Goal: Task Accomplishment & Management: Use online tool/utility

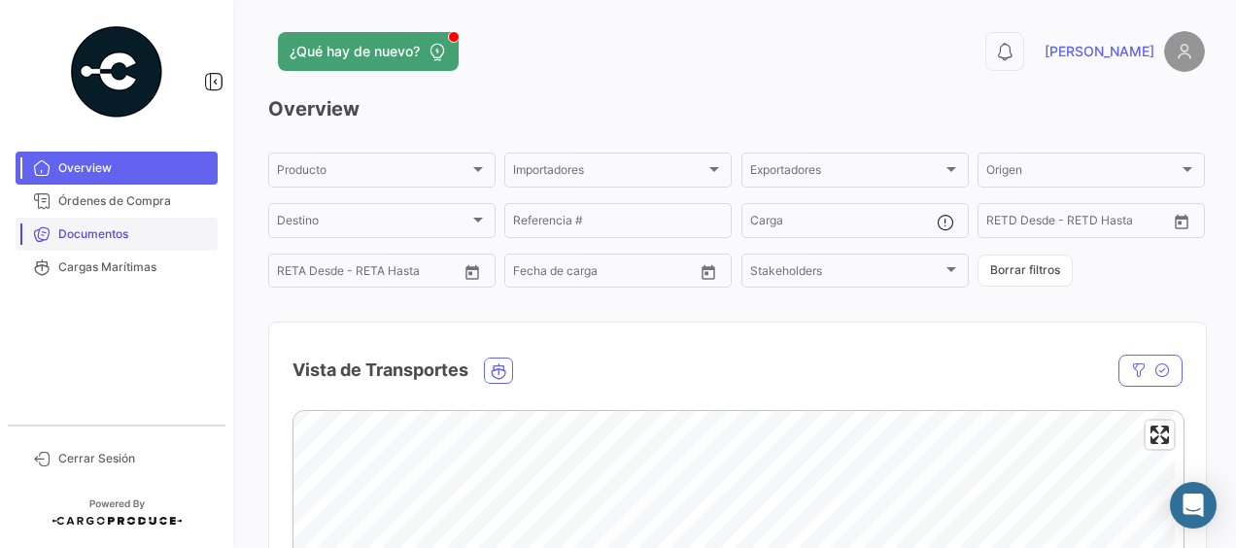
click at [101, 231] on span "Documentos" at bounding box center [134, 233] width 152 height 17
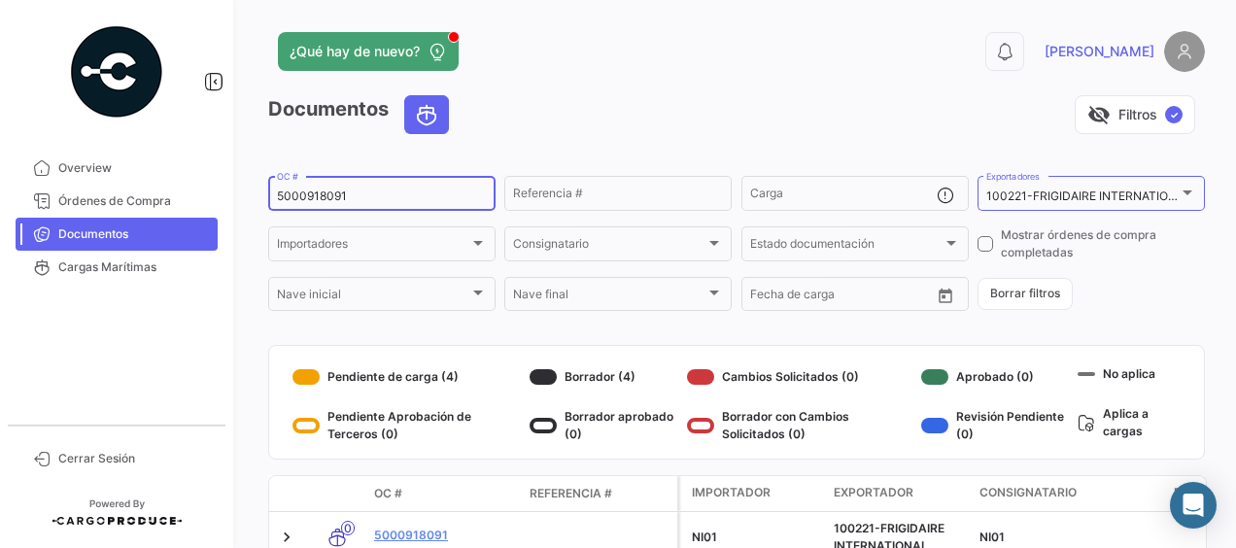
click at [400, 194] on input "5000918091" at bounding box center [382, 197] width 210 height 14
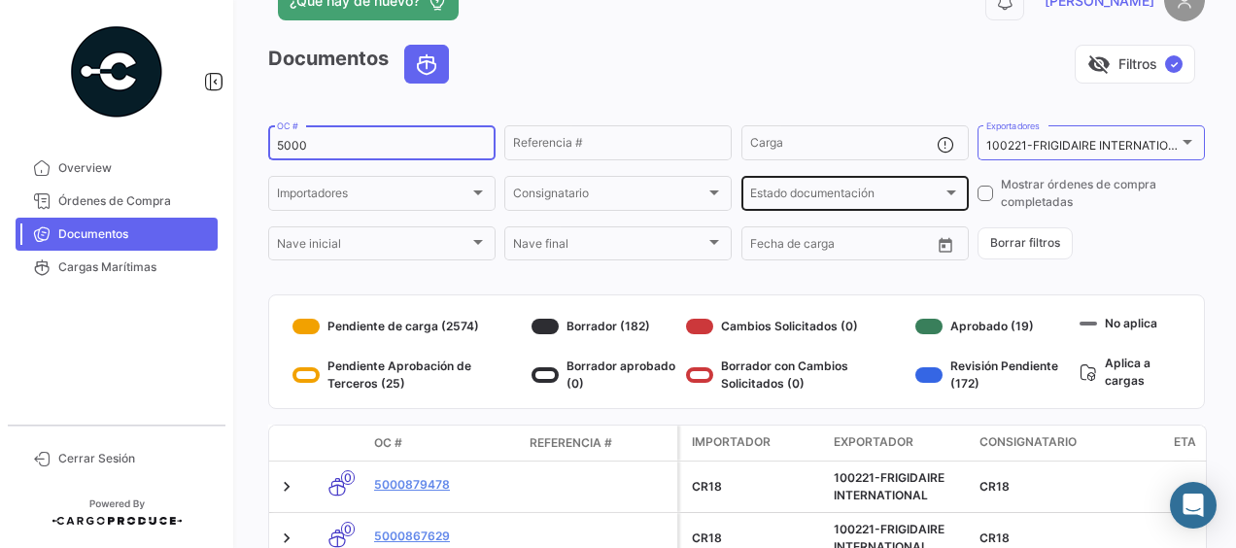
scroll to position [99, 0]
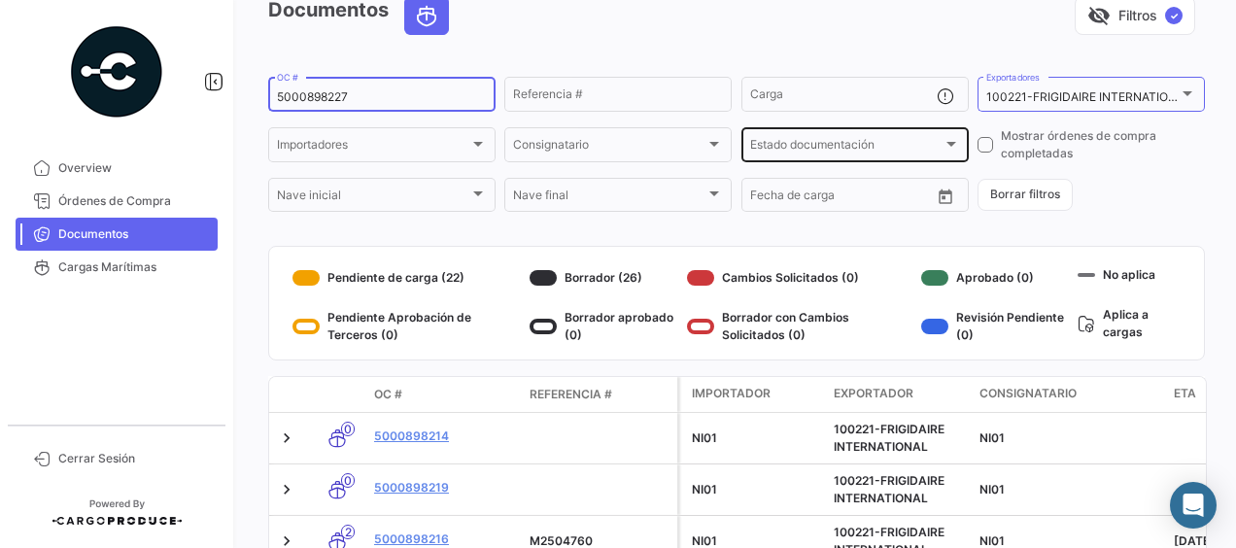
type input "5000898227"
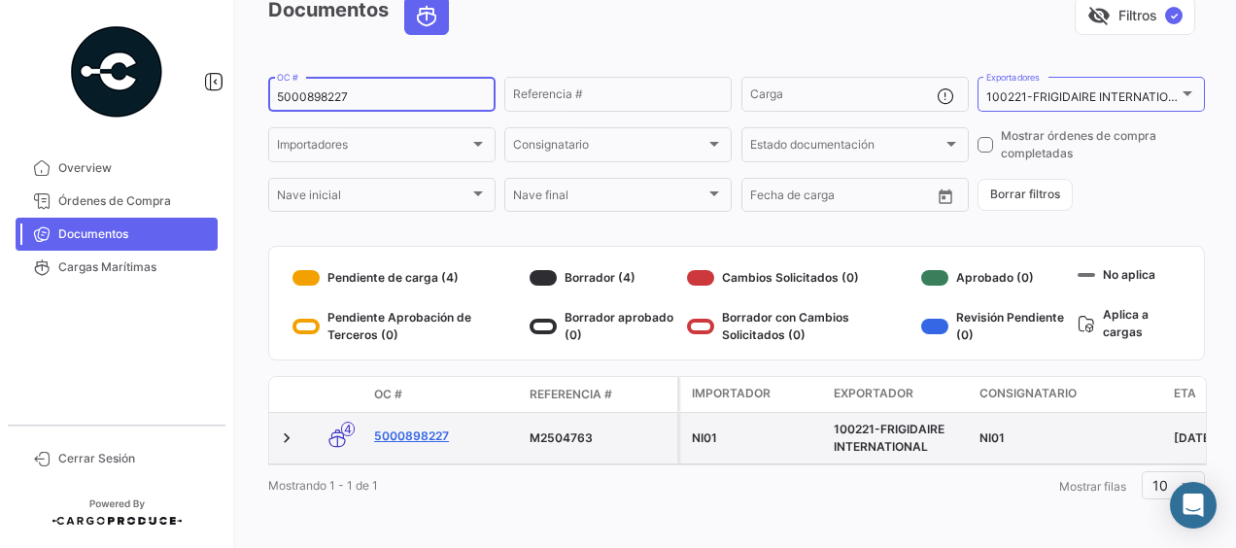
click at [409, 439] on link "5000898227" at bounding box center [444, 436] width 140 height 17
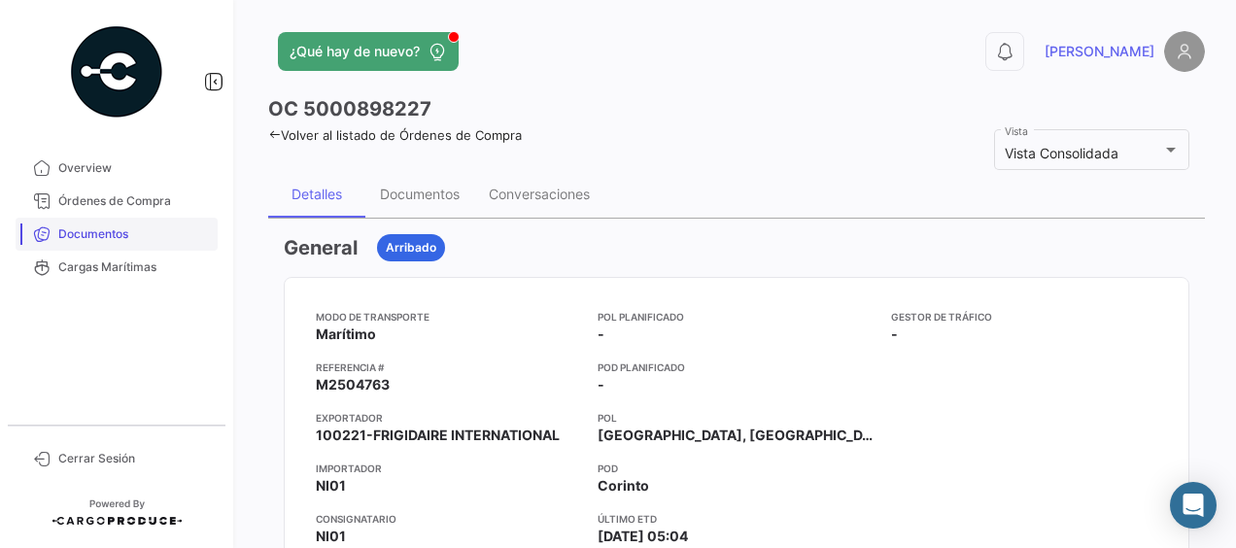
click at [113, 231] on span "Documentos" at bounding box center [134, 233] width 152 height 17
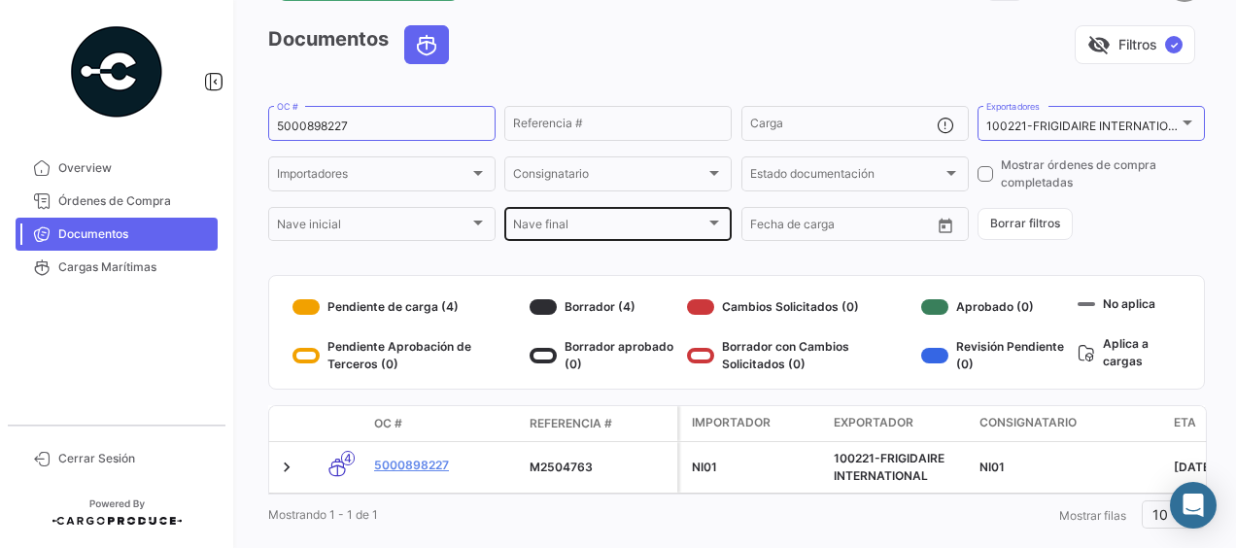
scroll to position [97, 0]
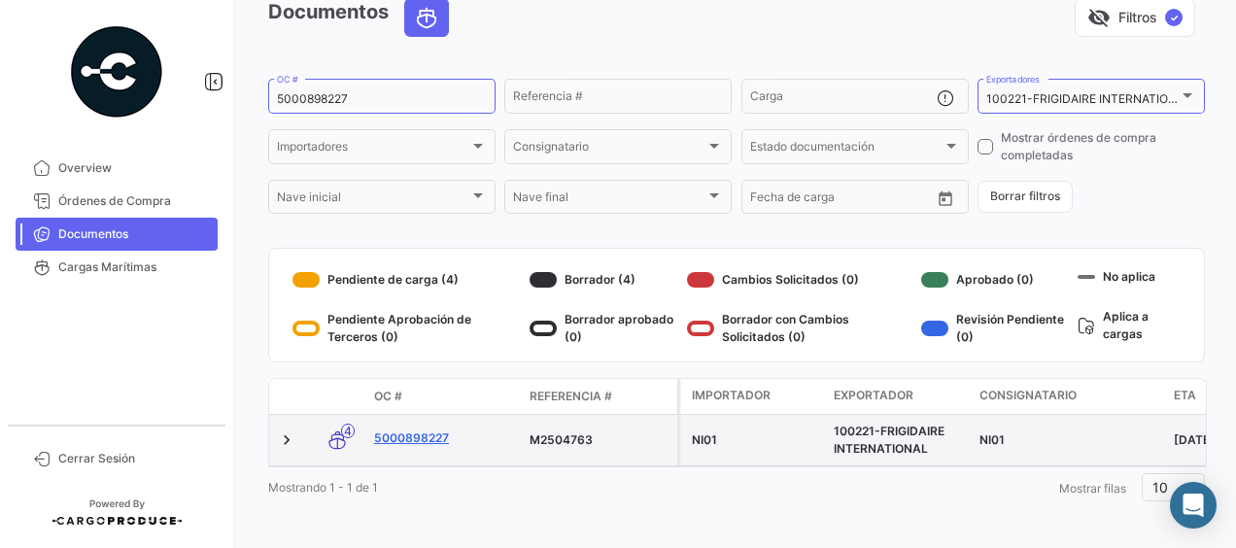
click at [422, 439] on link "5000898227" at bounding box center [444, 438] width 140 height 17
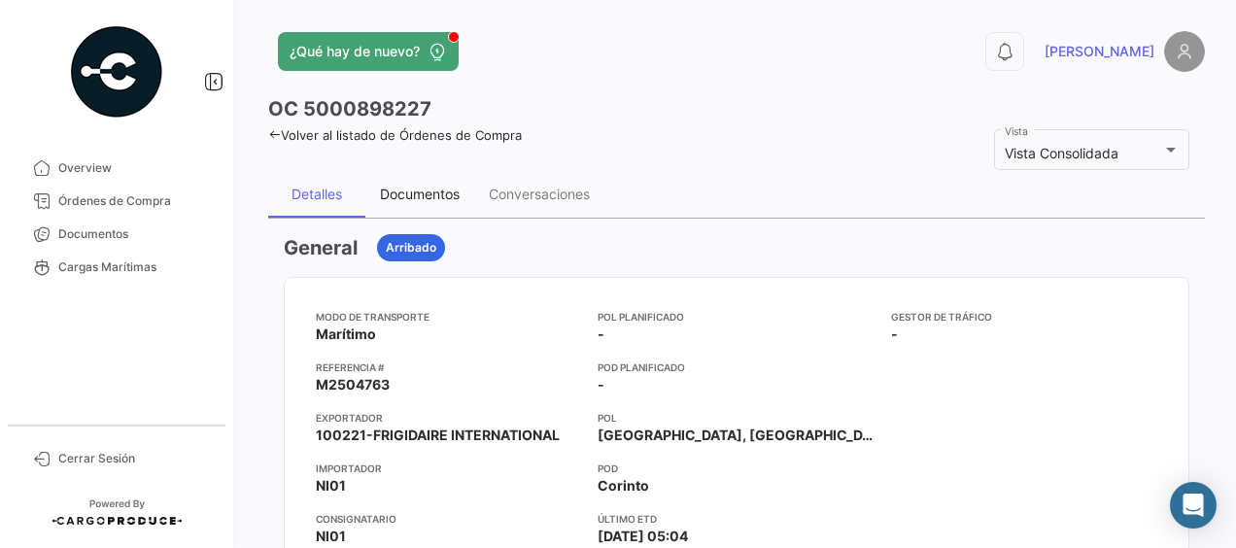
click at [420, 196] on div "Documentos" at bounding box center [420, 194] width 80 height 17
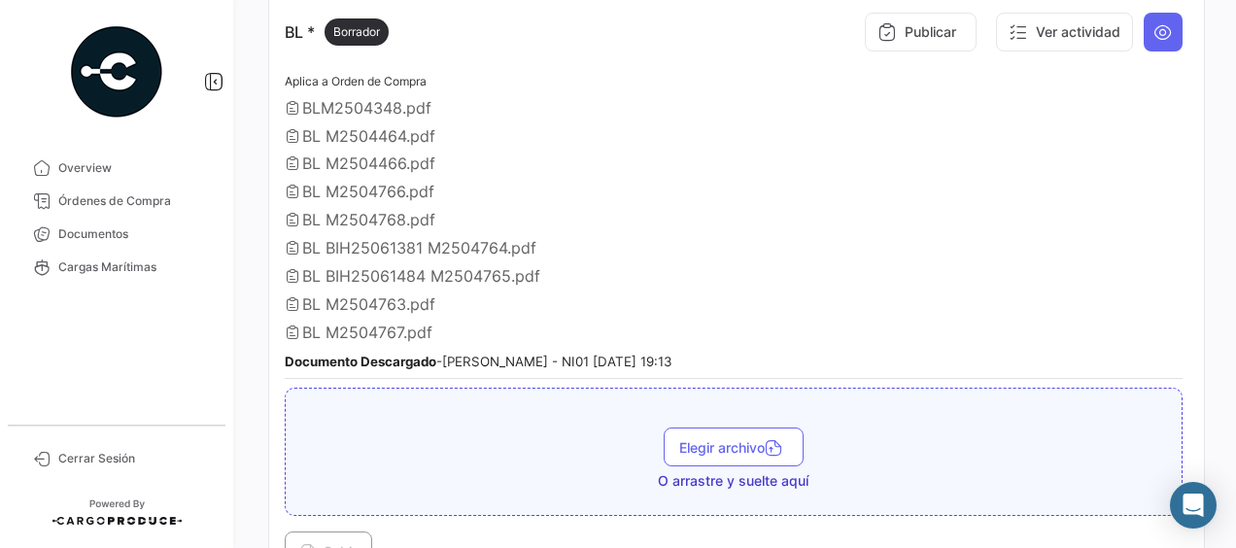
scroll to position [389, 0]
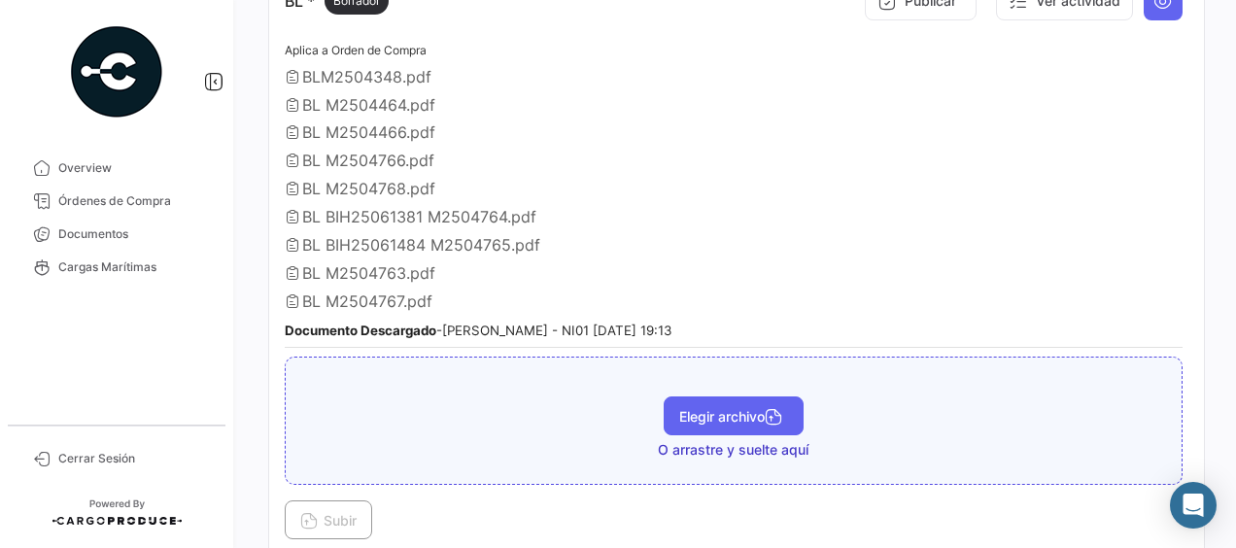
click at [710, 408] on span "Elegir archivo" at bounding box center [733, 416] width 109 height 17
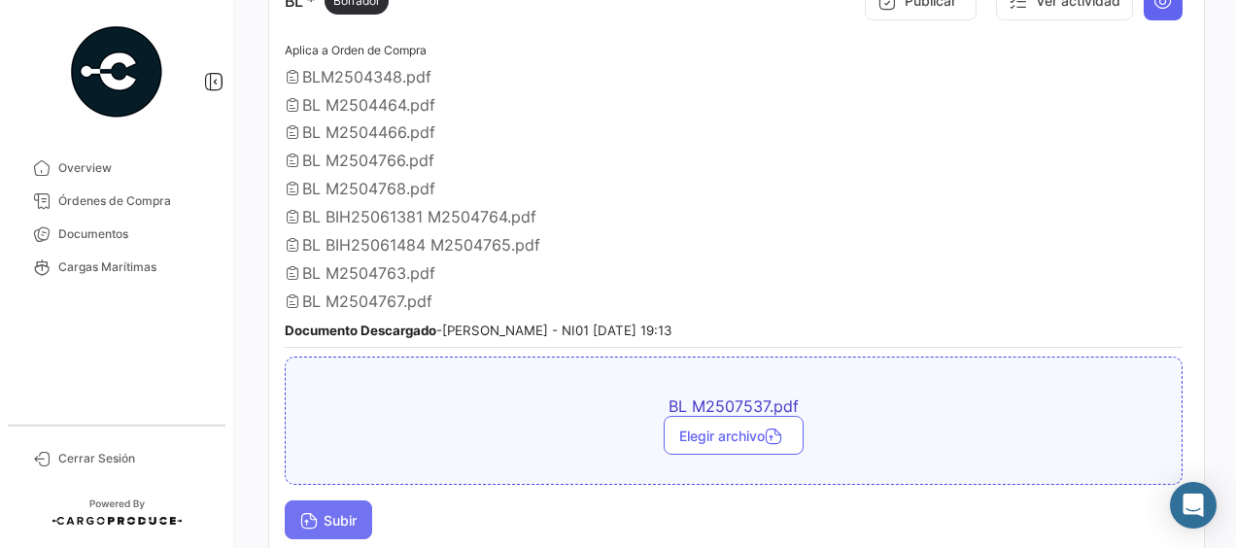
click at [340, 512] on span "Subir" at bounding box center [328, 520] width 56 height 17
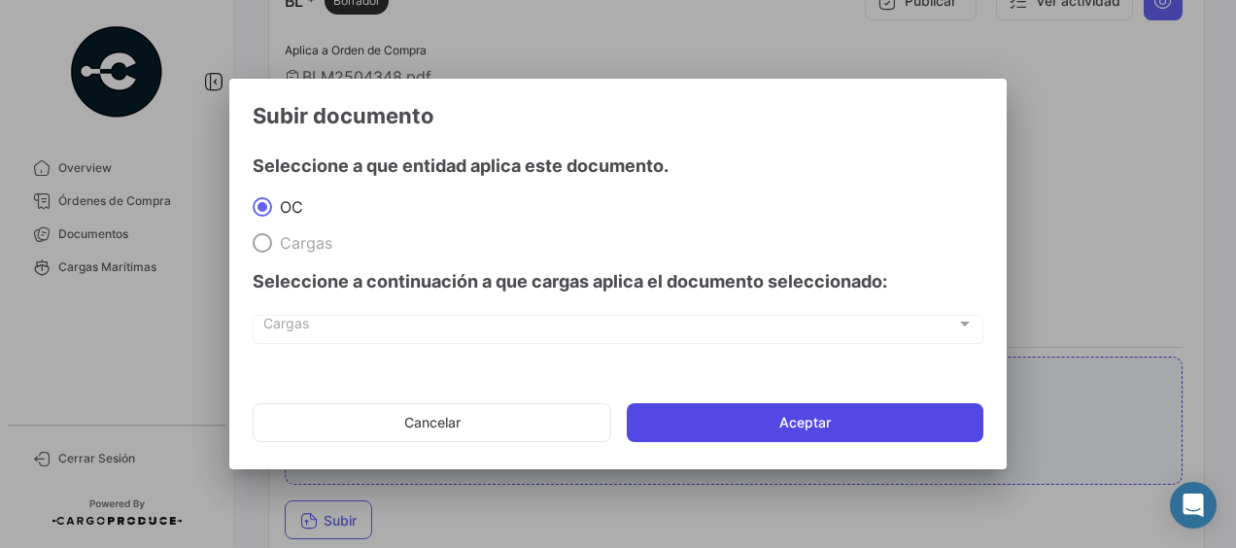
click at [716, 419] on button "Aceptar" at bounding box center [805, 422] width 357 height 39
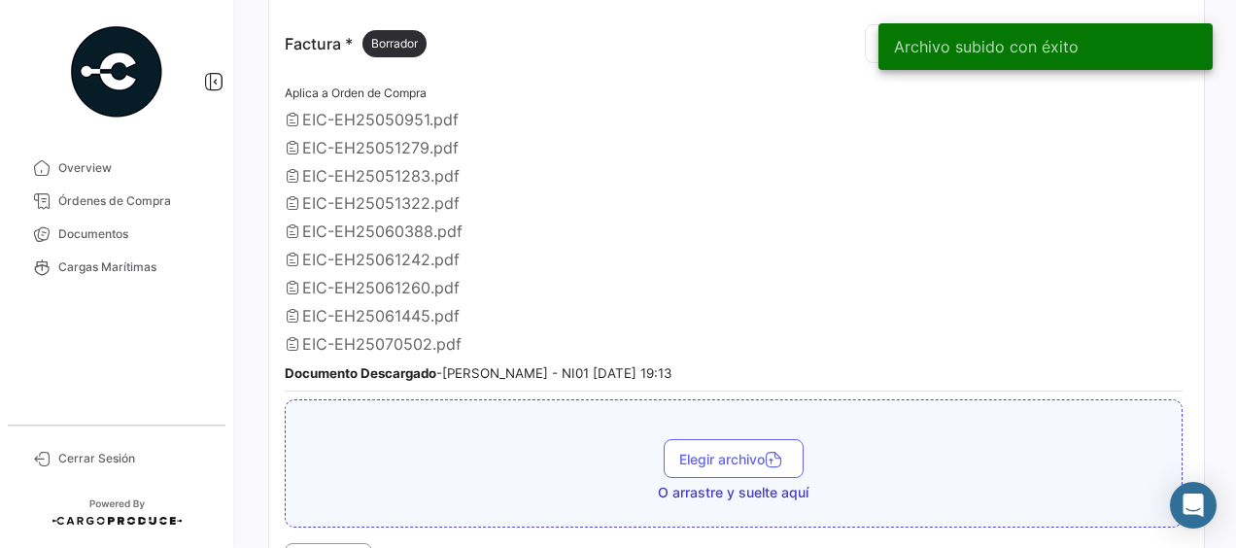
scroll to position [1263, 0]
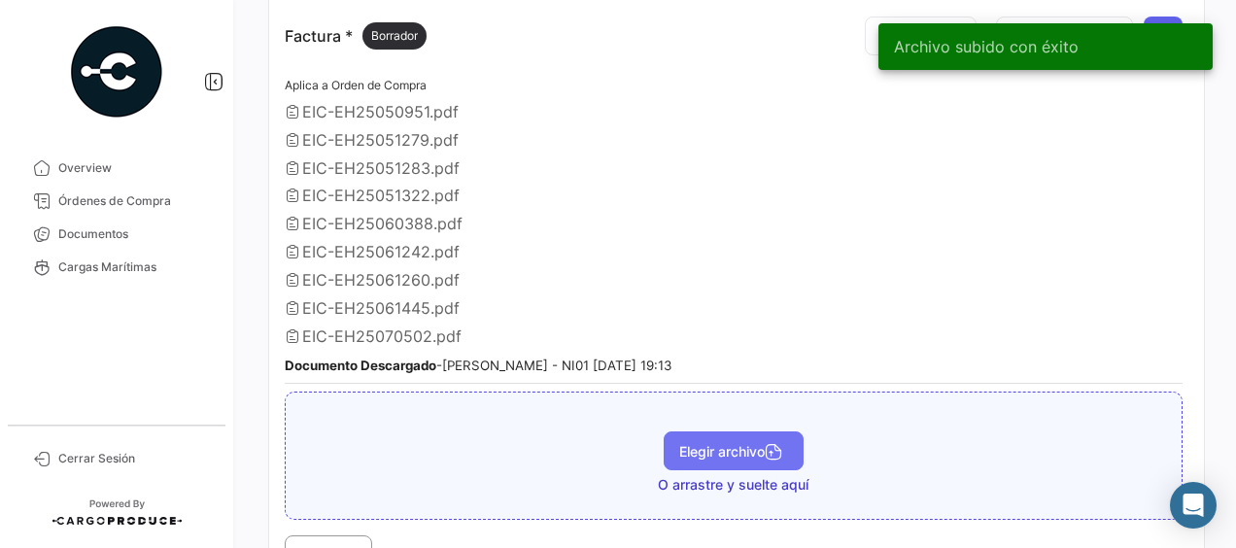
click at [717, 443] on span "Elegir archivo" at bounding box center [733, 451] width 109 height 17
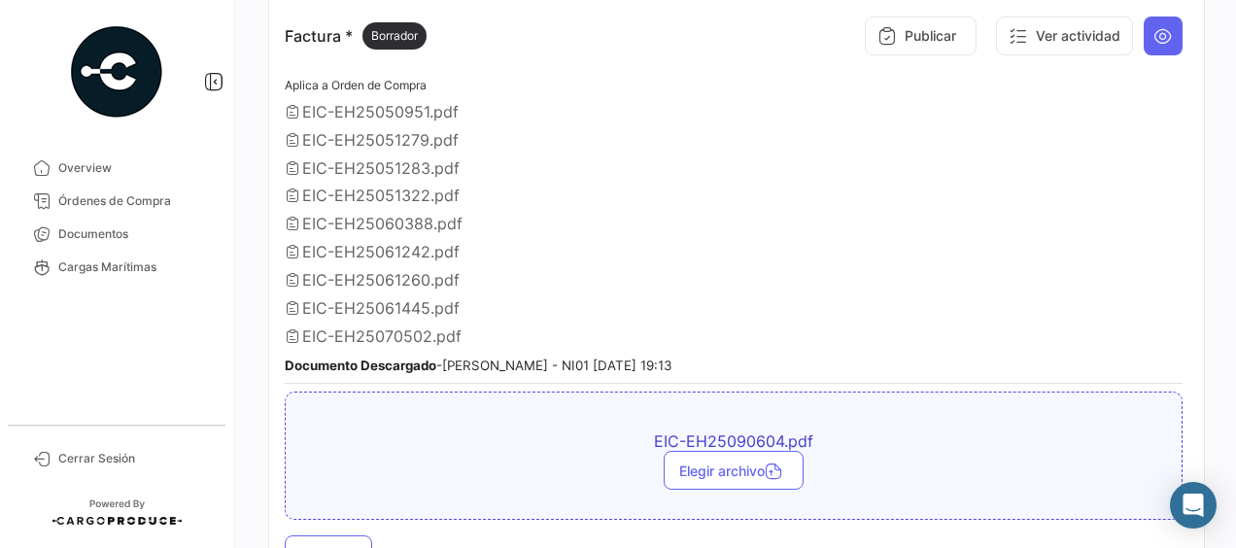
scroll to position [1458, 0]
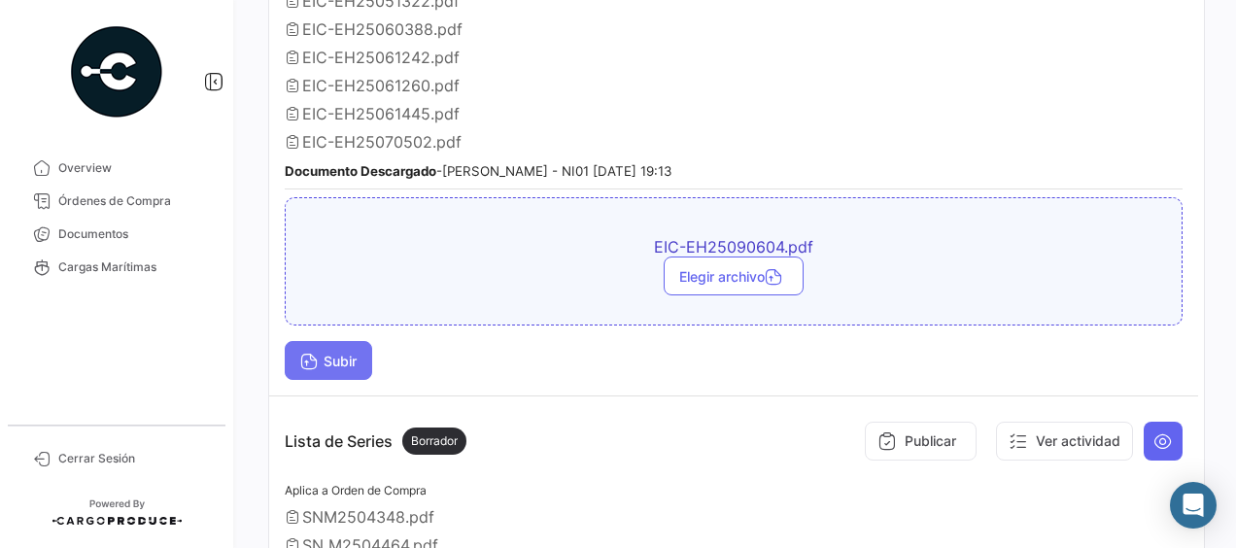
click at [339, 353] on span "Subir" at bounding box center [328, 361] width 56 height 17
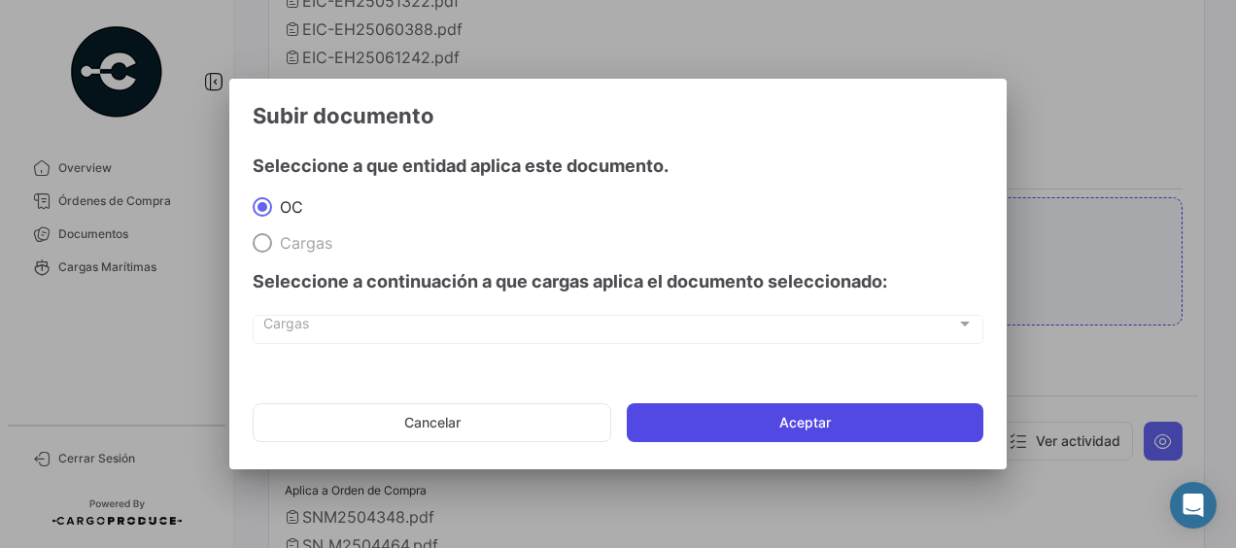
click at [786, 415] on button "Aceptar" at bounding box center [805, 422] width 357 height 39
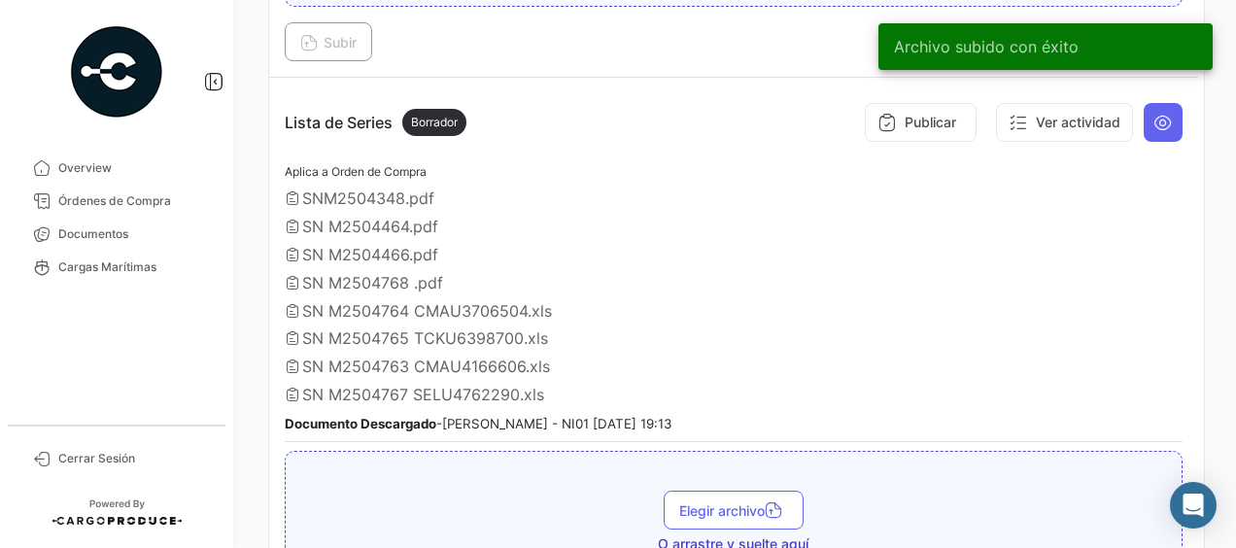
scroll to position [1846, 0]
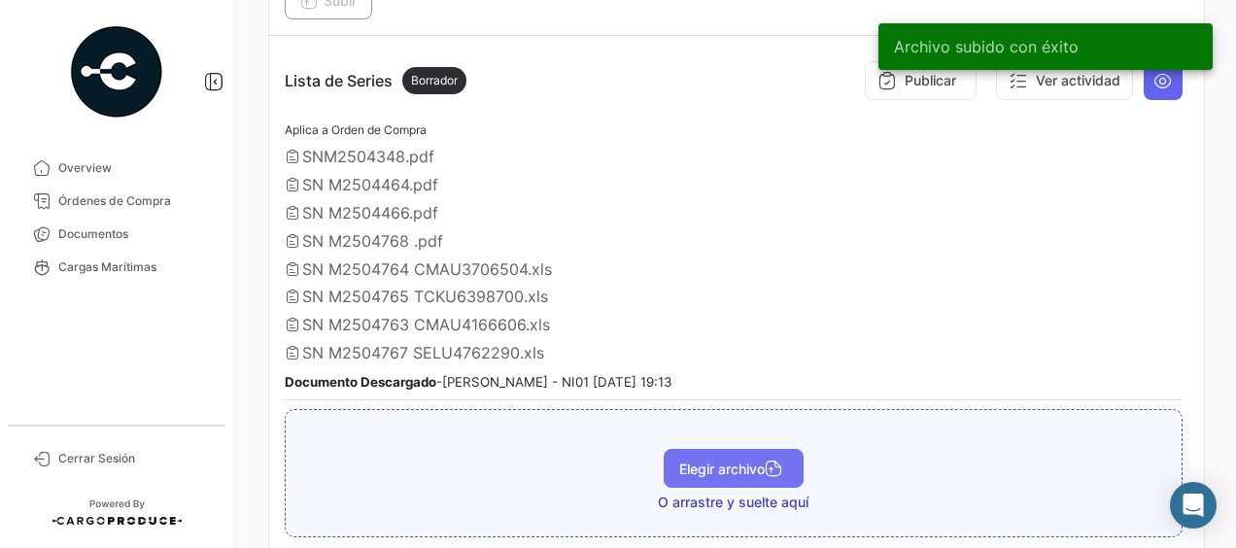
click at [679, 461] on span "Elegir archivo" at bounding box center [733, 469] width 109 height 17
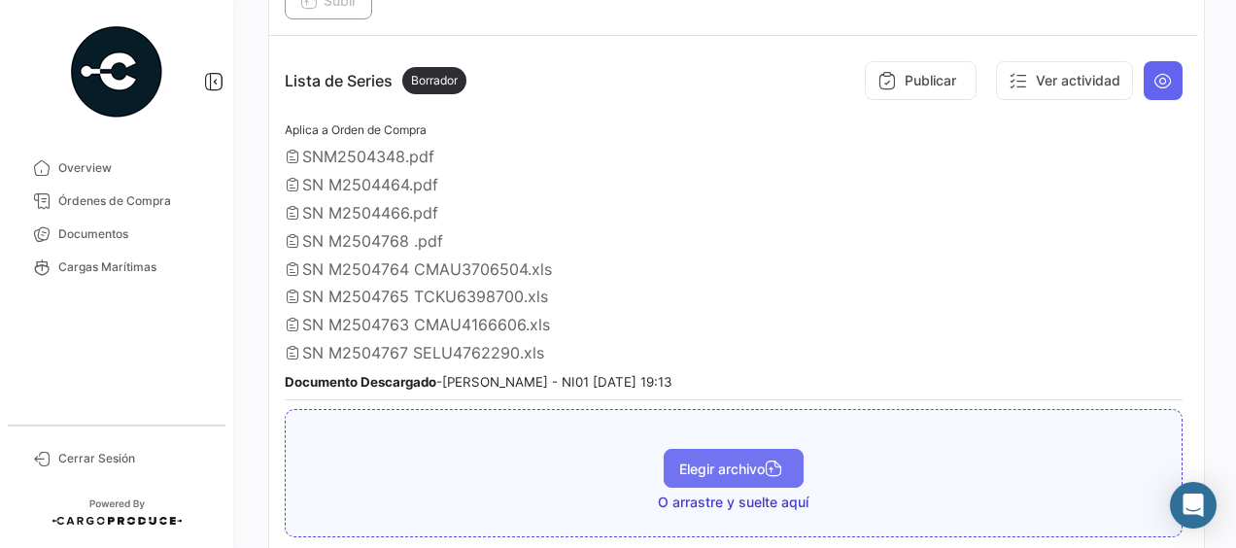
click at [743, 461] on span "Elegir archivo" at bounding box center [733, 469] width 109 height 17
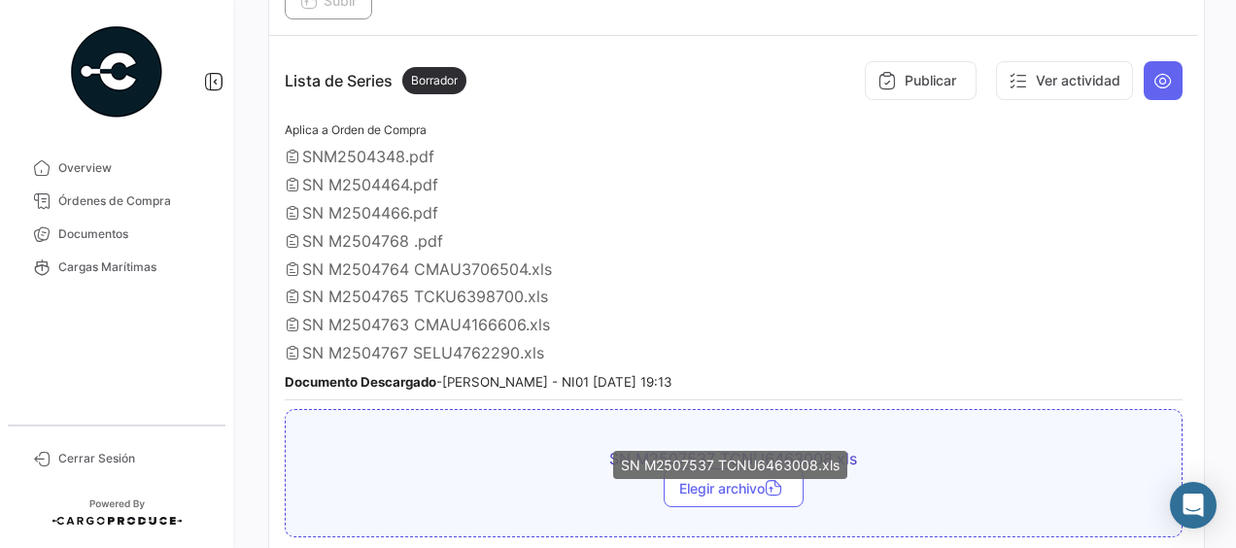
scroll to position [2041, 0]
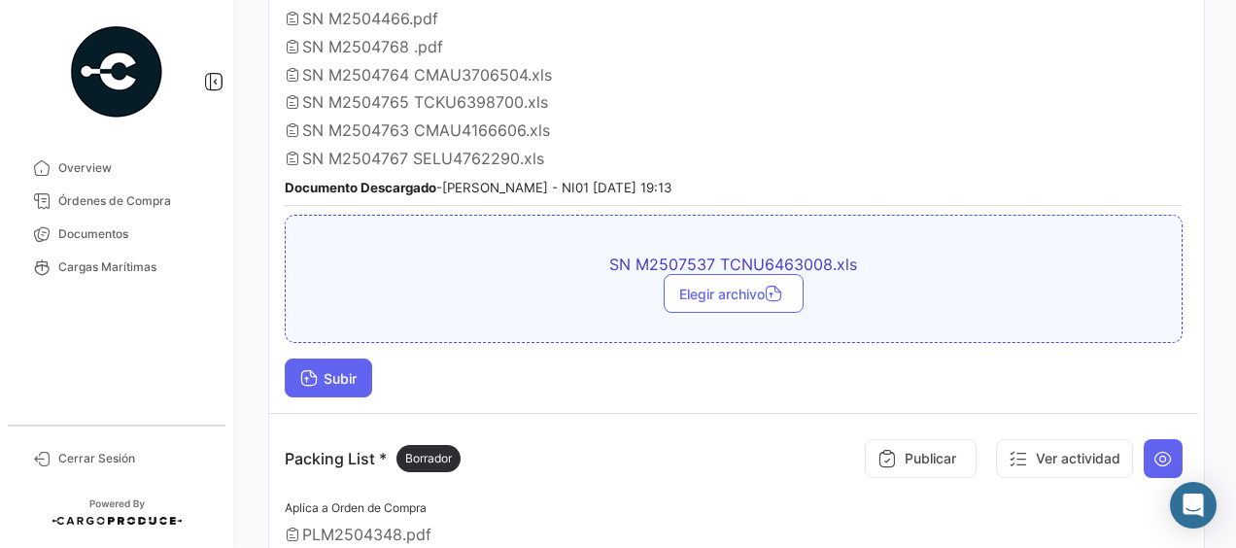
click at [341, 370] on span "Subir" at bounding box center [328, 378] width 56 height 17
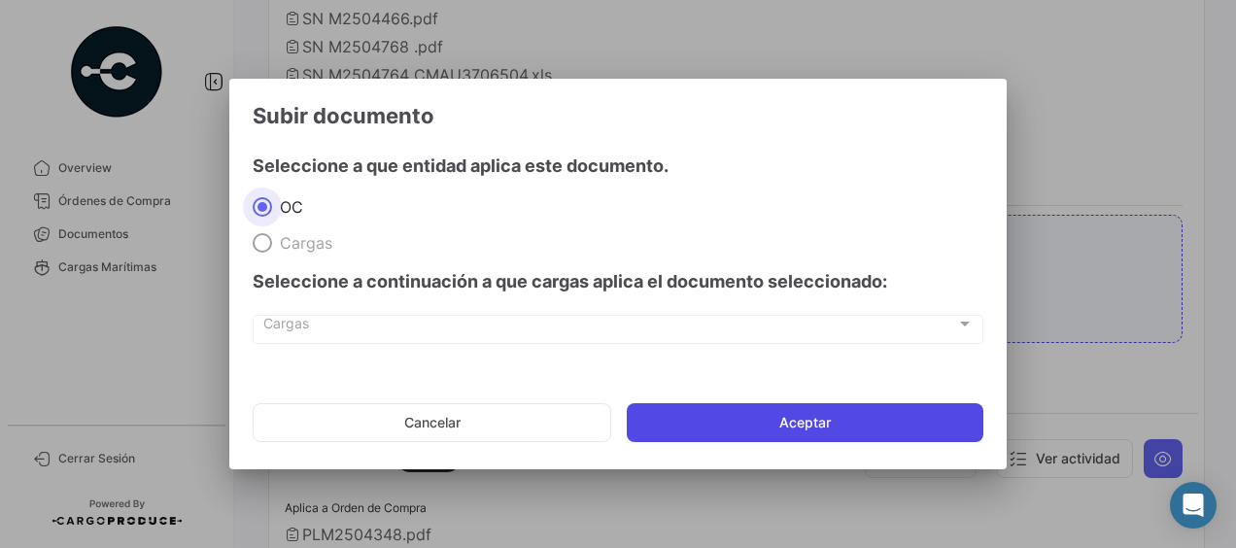
click at [707, 423] on button "Aceptar" at bounding box center [805, 422] width 357 height 39
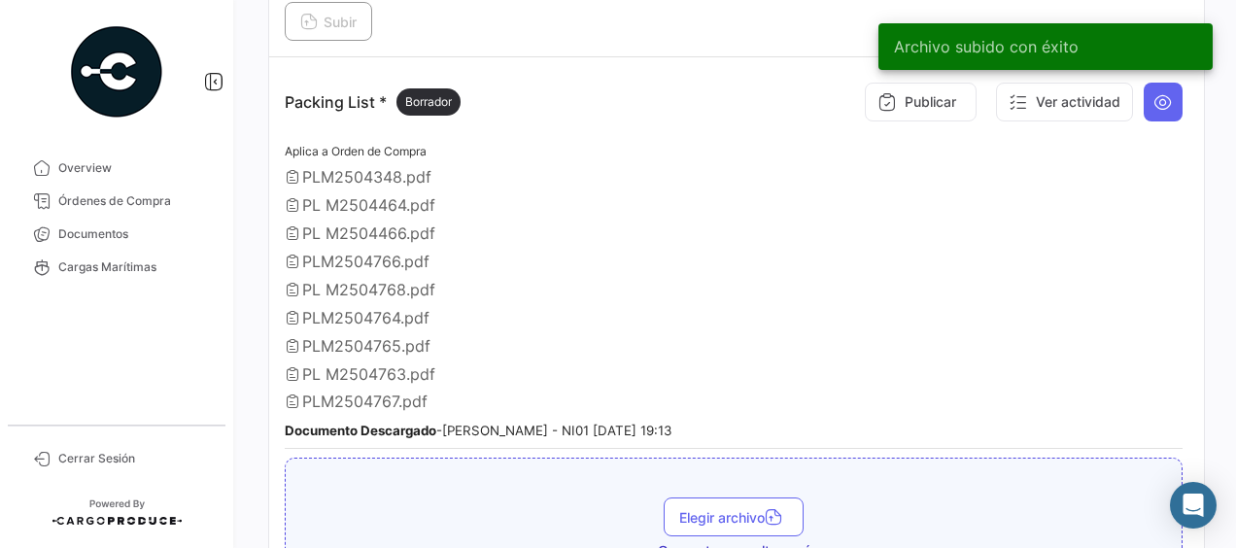
scroll to position [2527, 0]
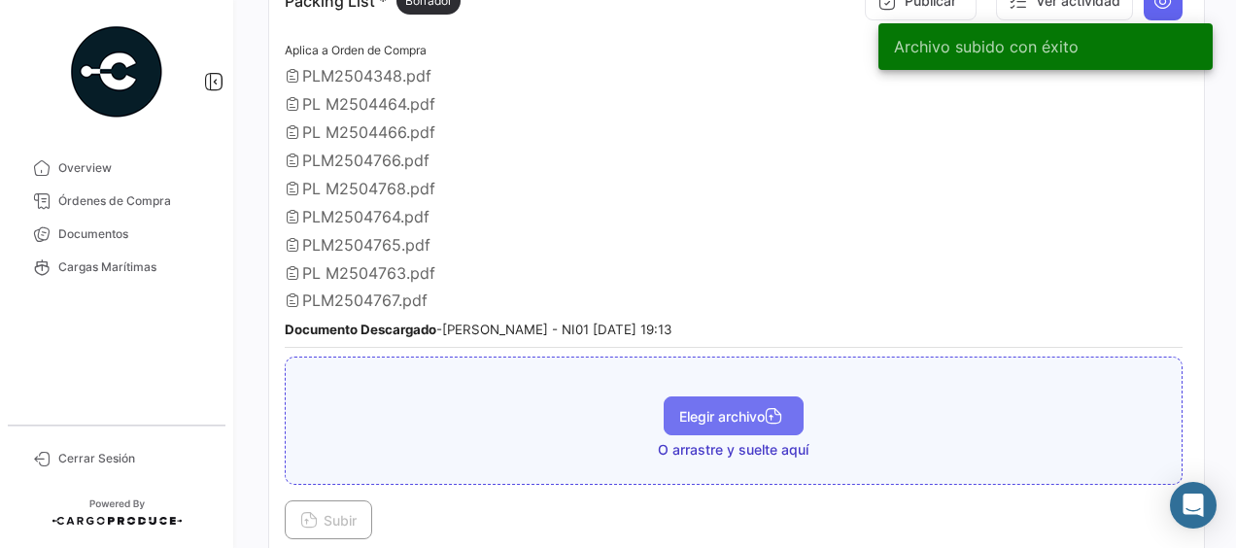
click at [684, 408] on span "Elegir archivo" at bounding box center [733, 416] width 109 height 17
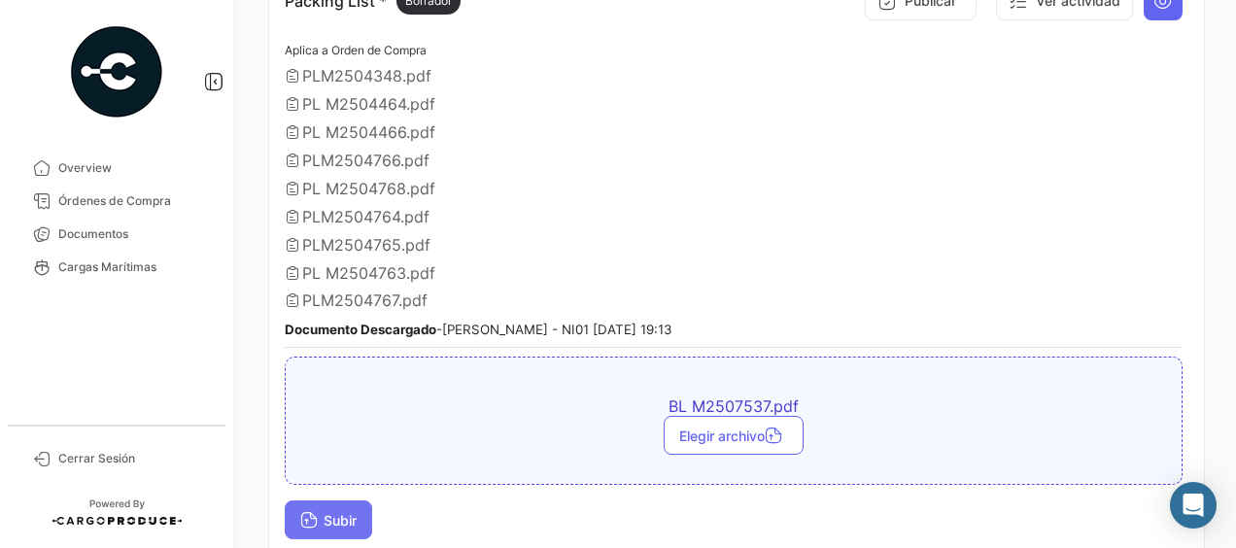
click at [362, 500] on button "Subir" at bounding box center [328, 519] width 87 height 39
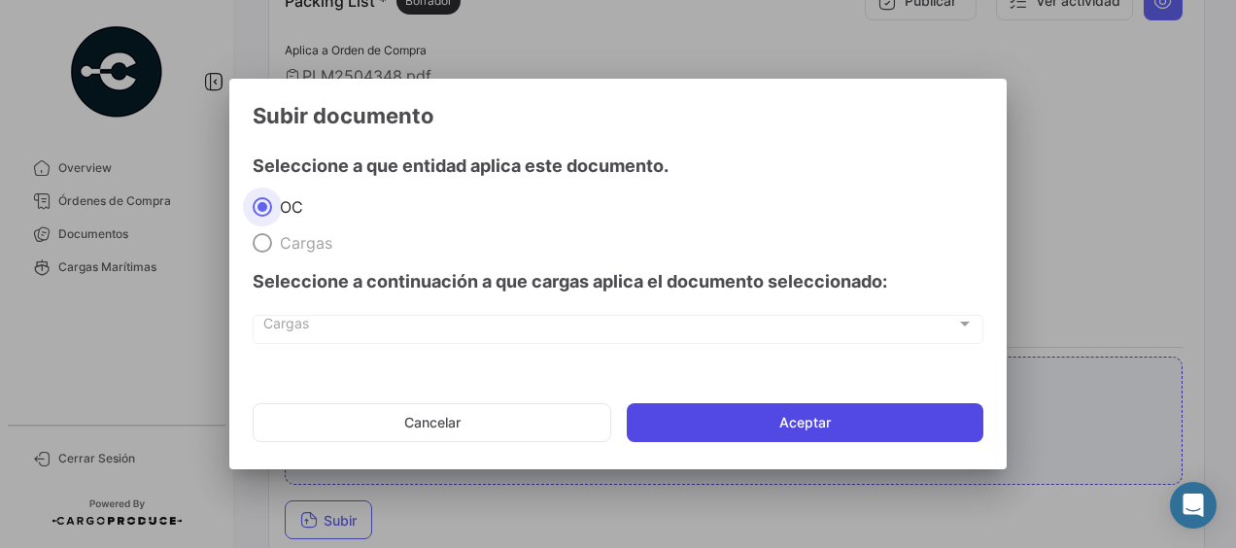
click at [739, 425] on button "Aceptar" at bounding box center [805, 422] width 357 height 39
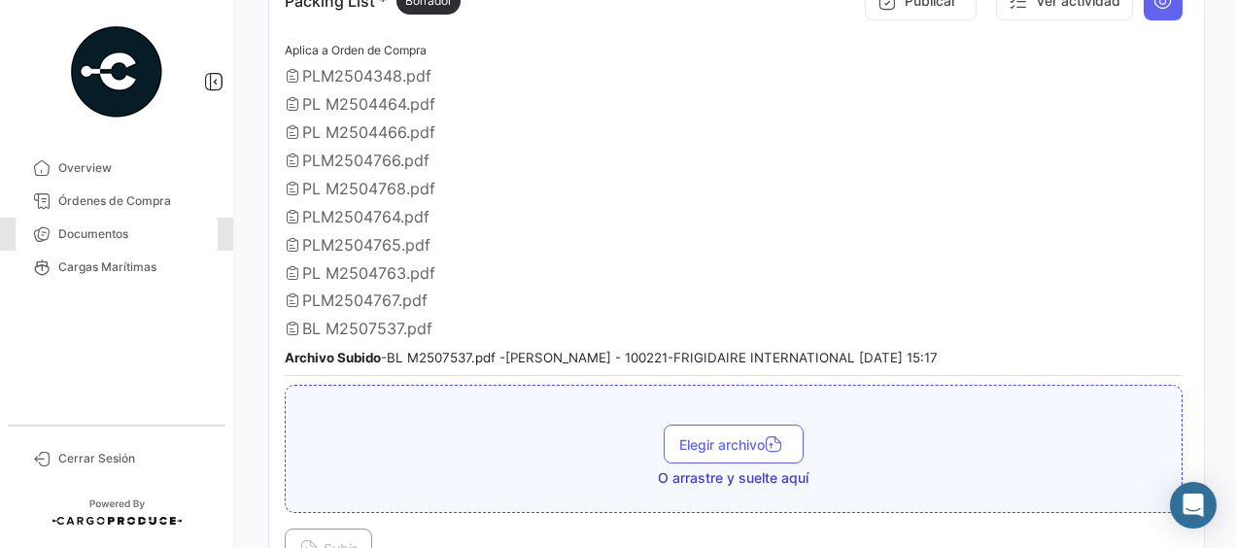
drag, startPoint x: 108, startPoint y: 224, endPoint x: 233, endPoint y: 237, distance: 126.0
click at [108, 224] on link "Documentos" at bounding box center [117, 234] width 202 height 33
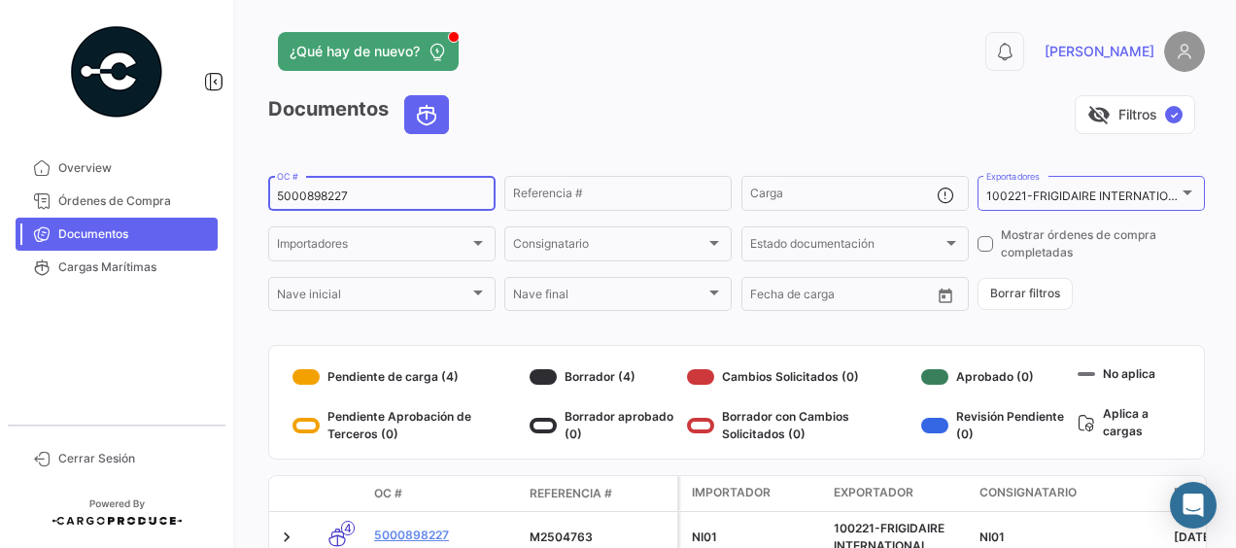
click at [382, 197] on input "5000898227" at bounding box center [382, 197] width 210 height 14
type input "5000898216"
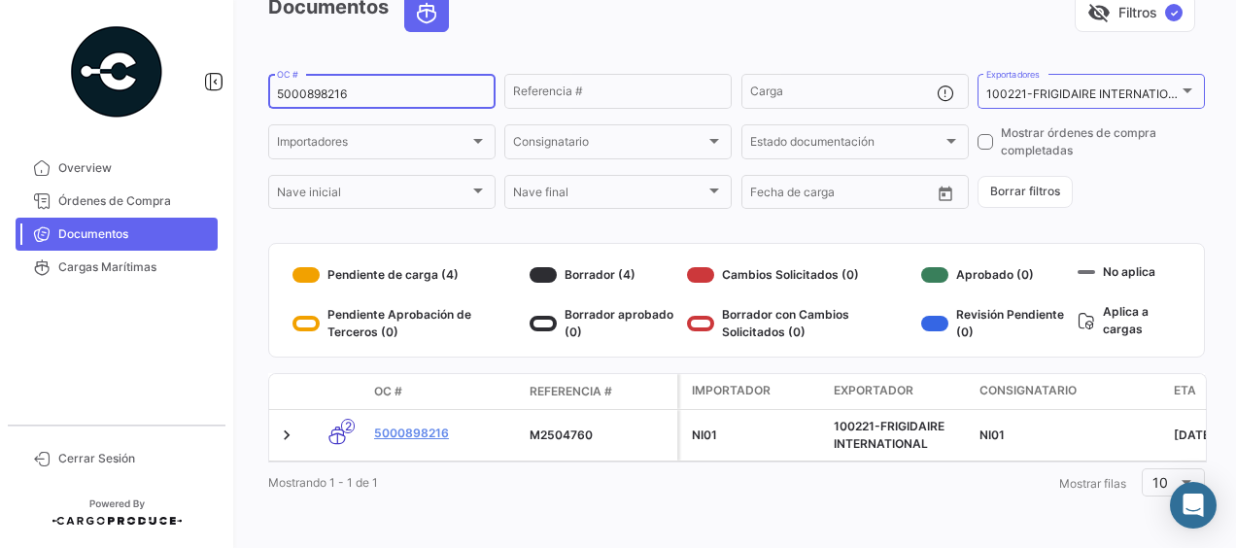
scroll to position [117, 0]
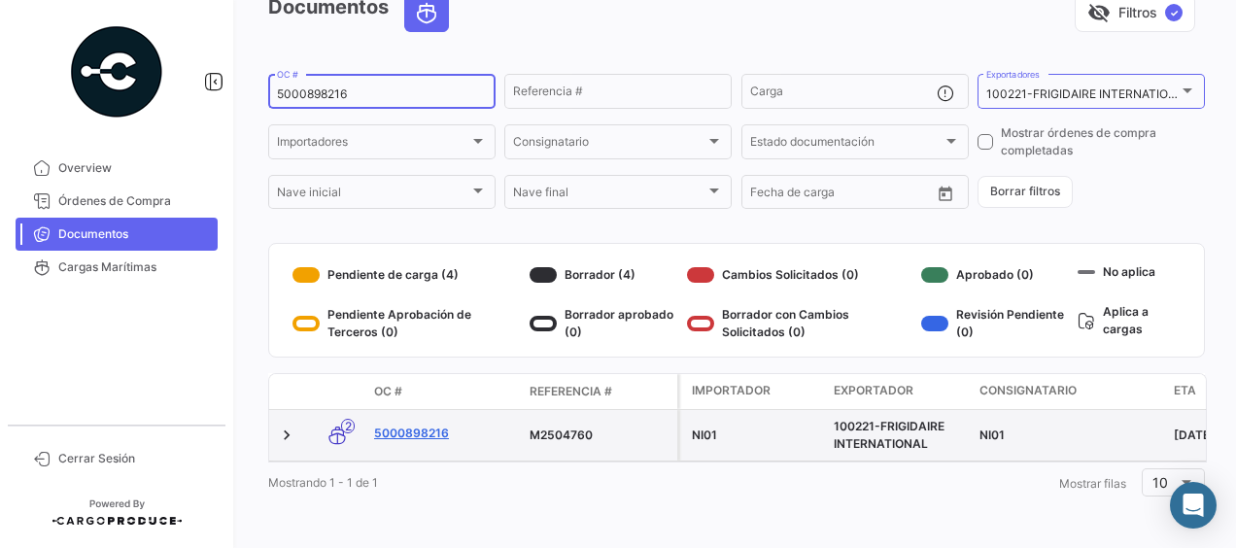
click at [422, 425] on link "5000898216" at bounding box center [444, 433] width 140 height 17
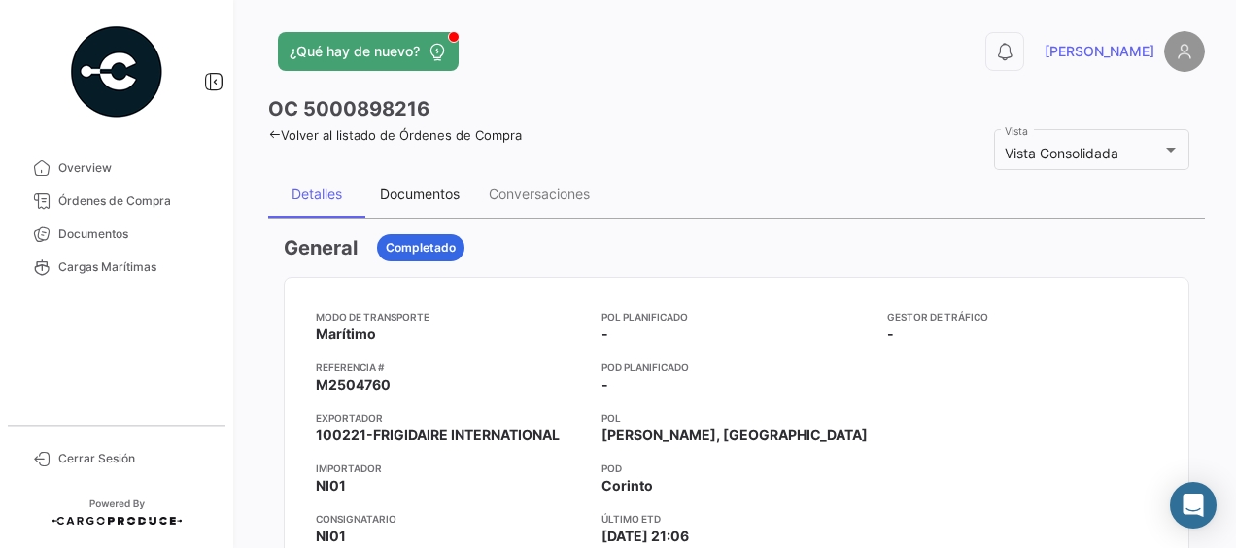
click at [415, 190] on div "Documentos" at bounding box center [420, 194] width 80 height 17
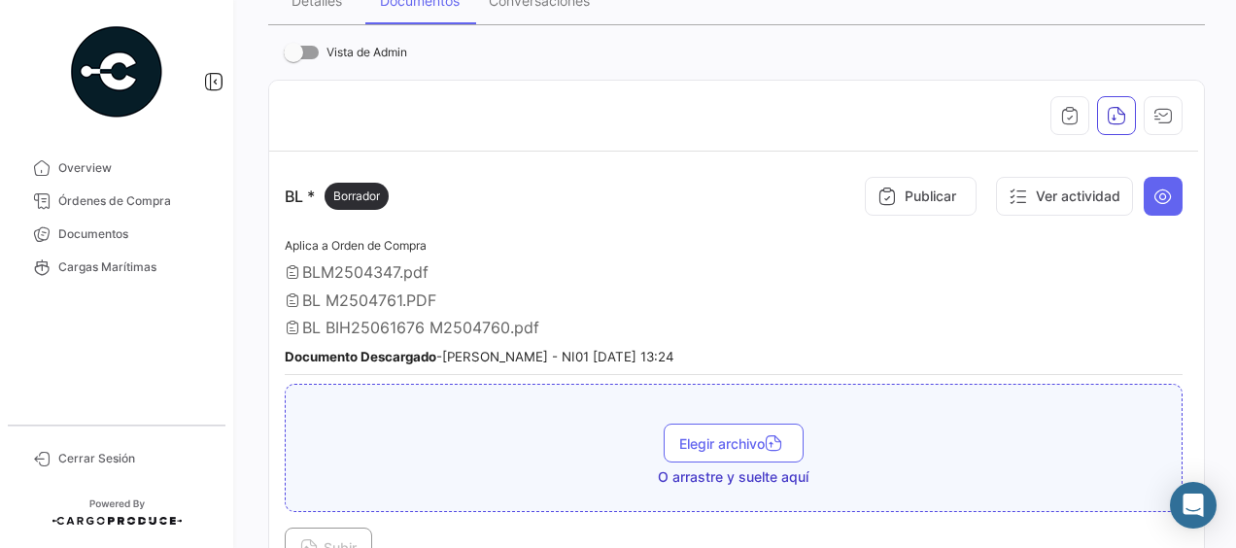
scroll to position [194, 0]
click at [701, 434] on span "Elegir archivo" at bounding box center [733, 442] width 109 height 17
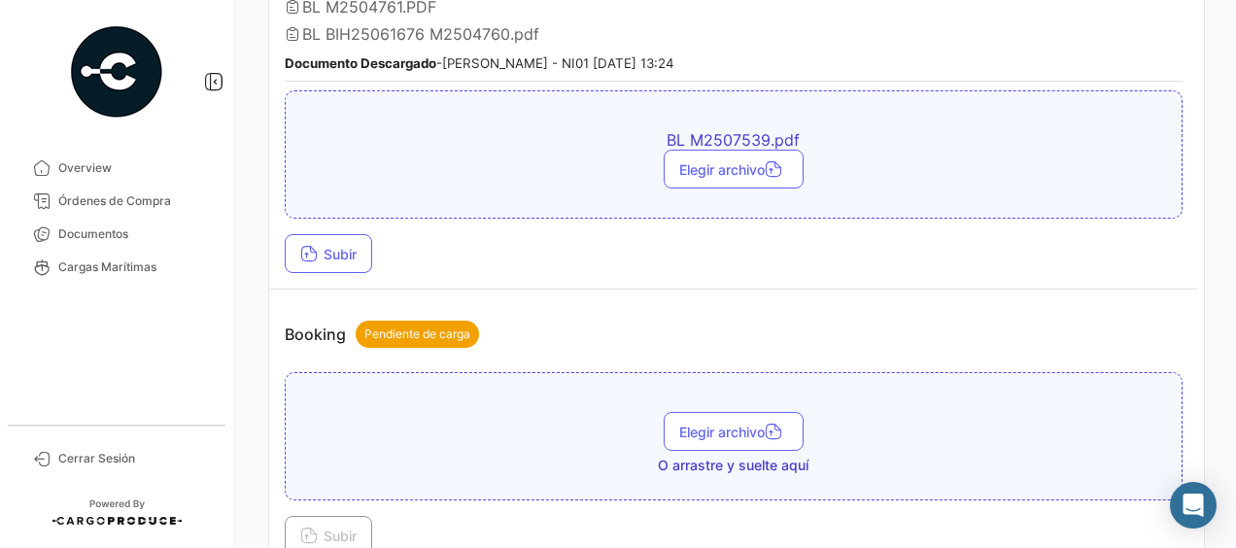
scroll to position [583, 0]
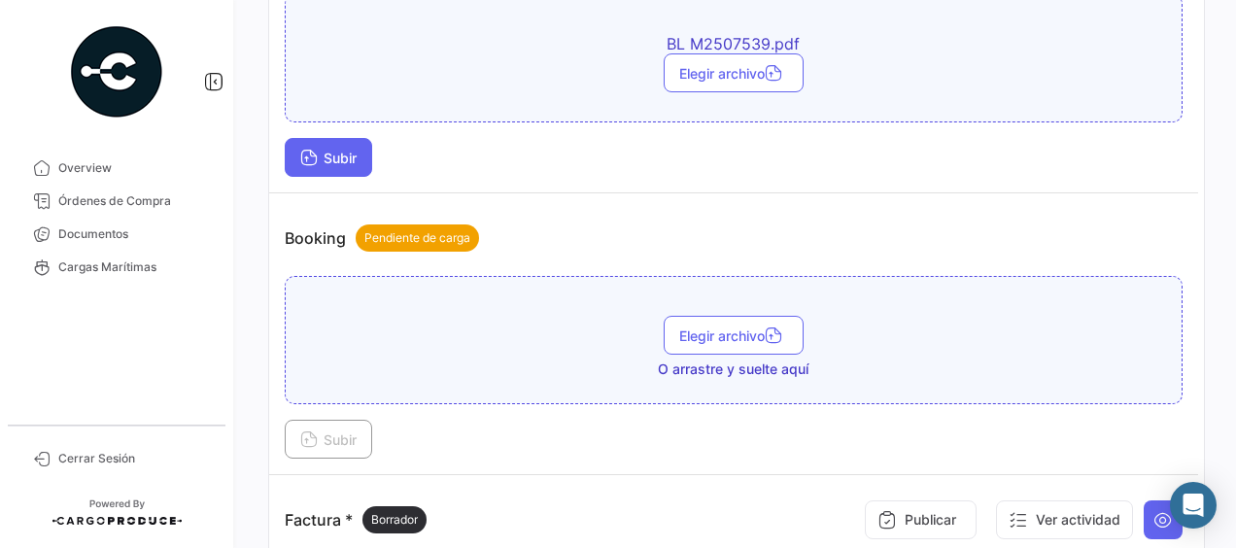
click at [336, 150] on span "Subir" at bounding box center [328, 158] width 56 height 17
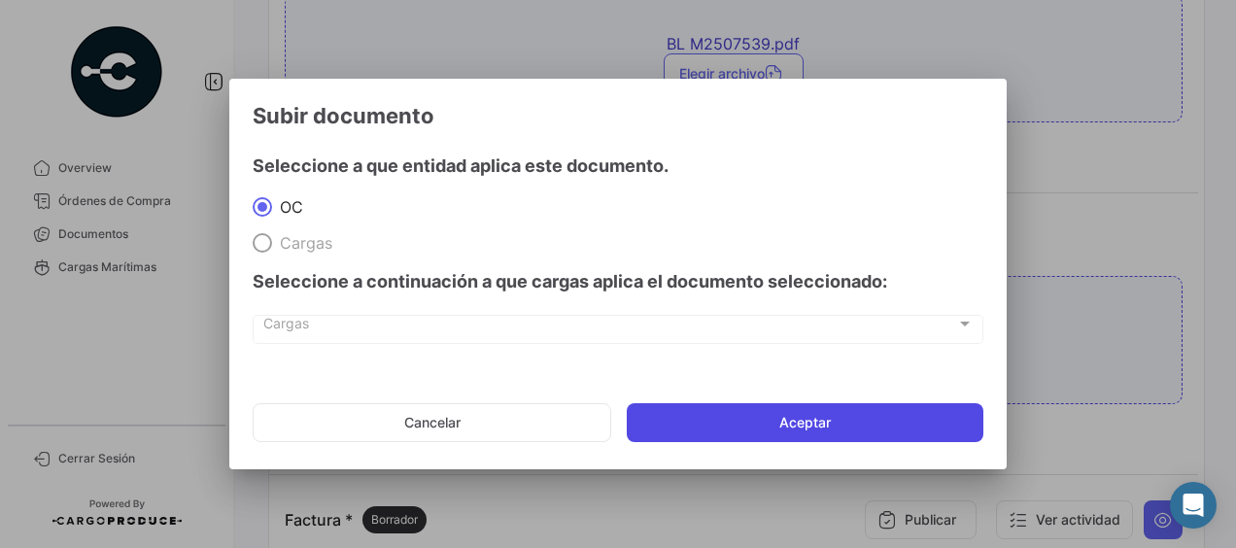
click at [723, 420] on button "Aceptar" at bounding box center [805, 422] width 357 height 39
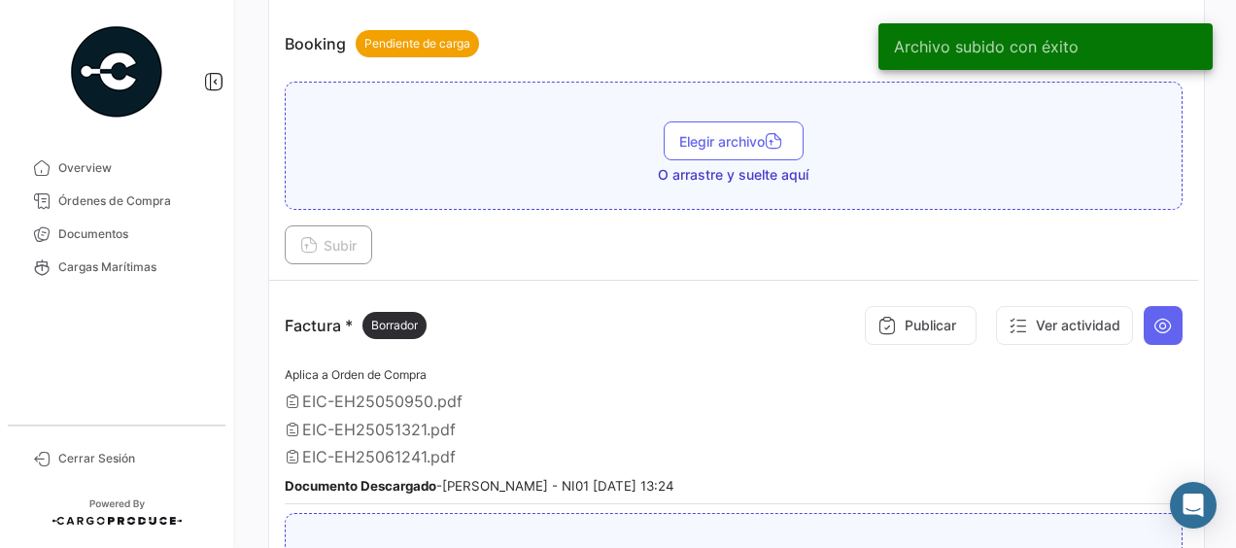
scroll to position [972, 0]
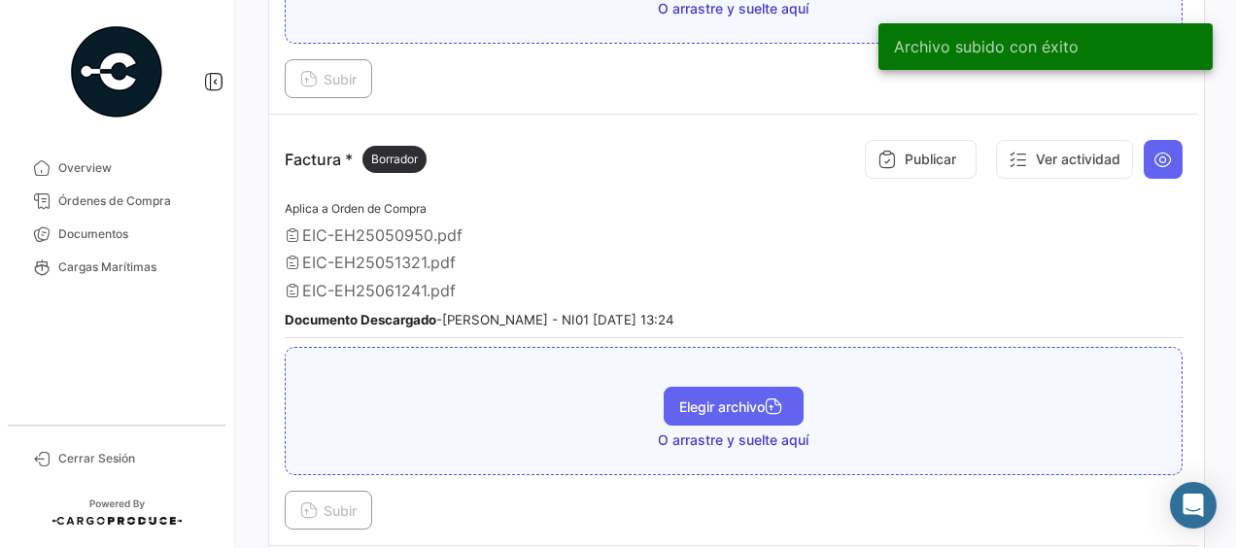
click at [730, 398] on span "Elegir archivo" at bounding box center [733, 406] width 109 height 17
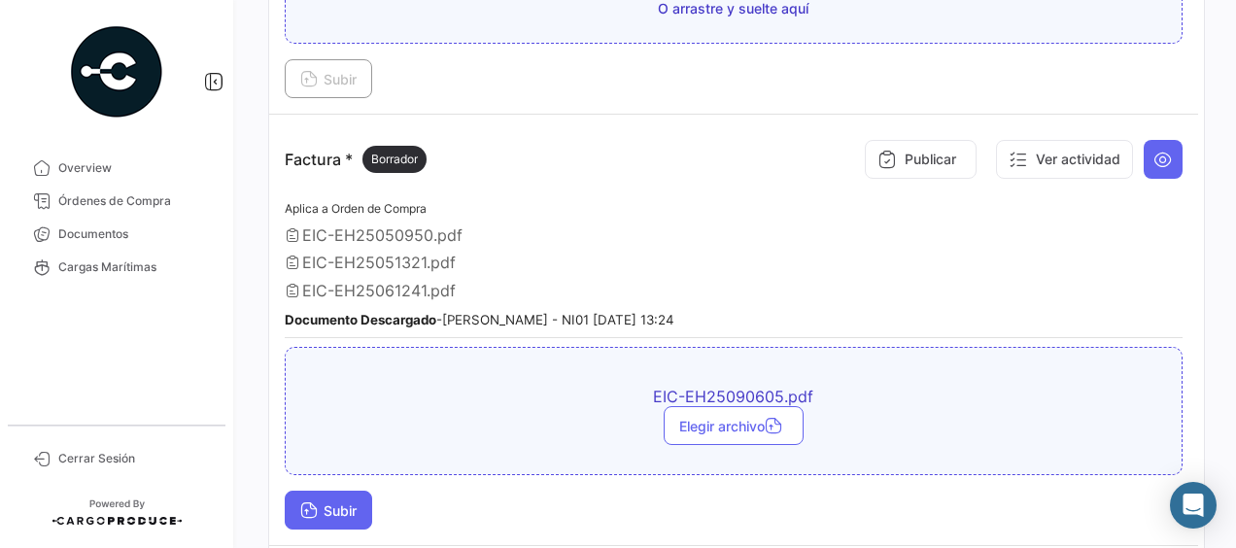
click at [353, 502] on span "Subir" at bounding box center [328, 510] width 56 height 17
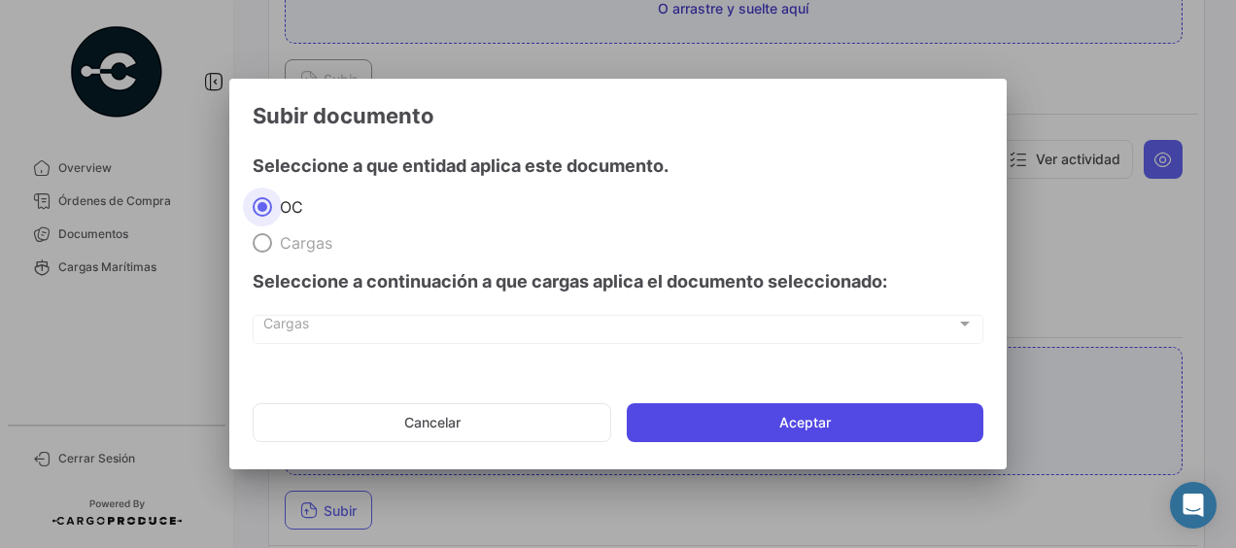
click at [667, 421] on button "Aceptar" at bounding box center [805, 422] width 357 height 39
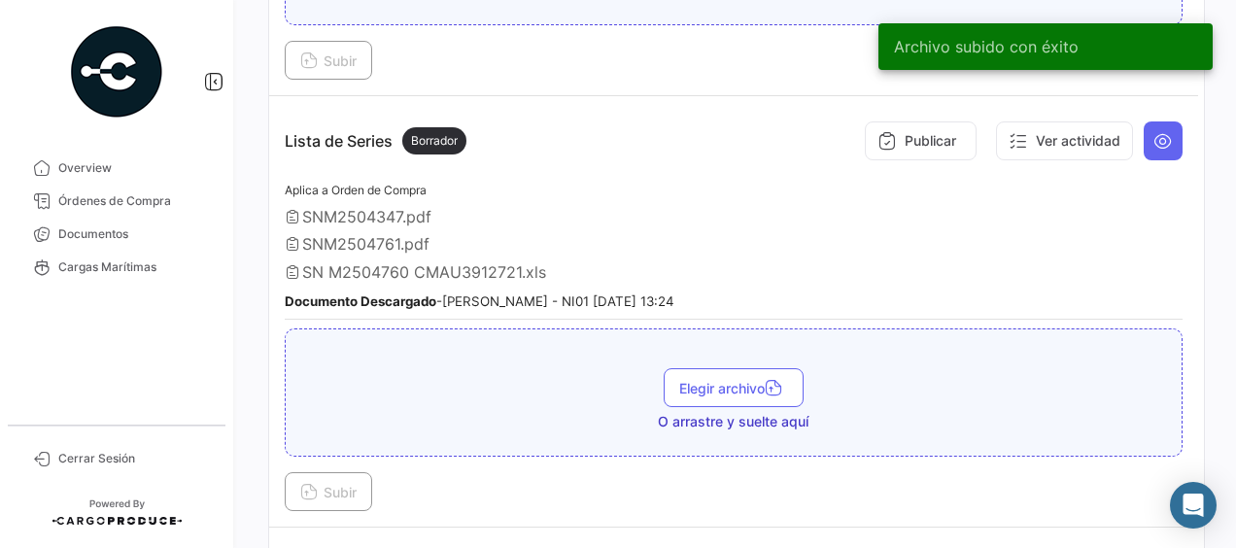
scroll to position [1458, 0]
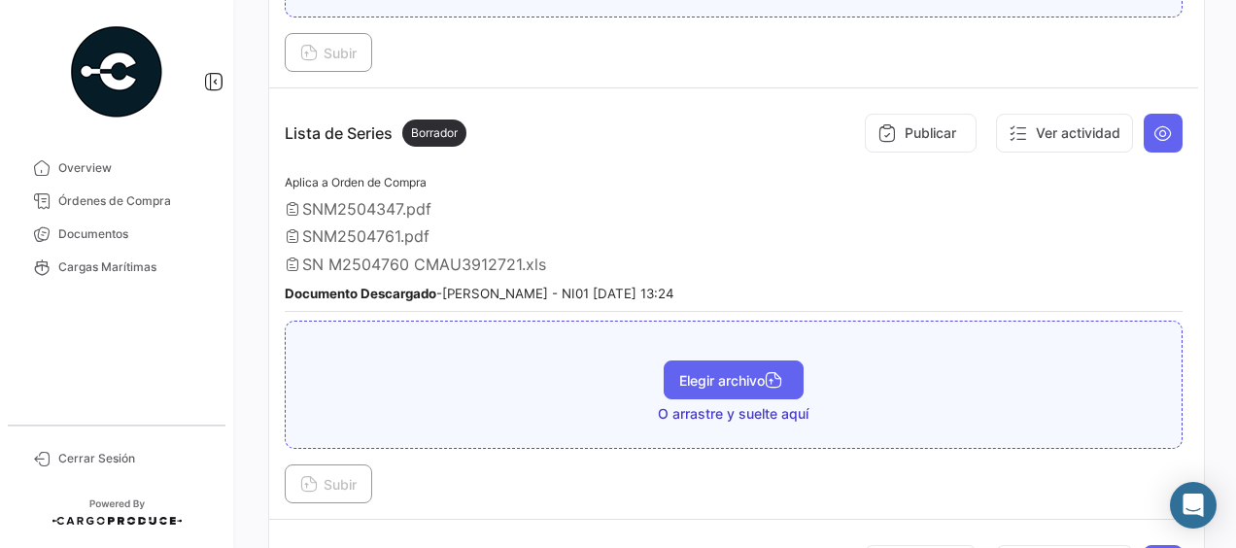
click at [724, 372] on span "Elegir archivo" at bounding box center [733, 380] width 109 height 17
click at [669, 361] on button "Elegir archivo" at bounding box center [734, 380] width 140 height 39
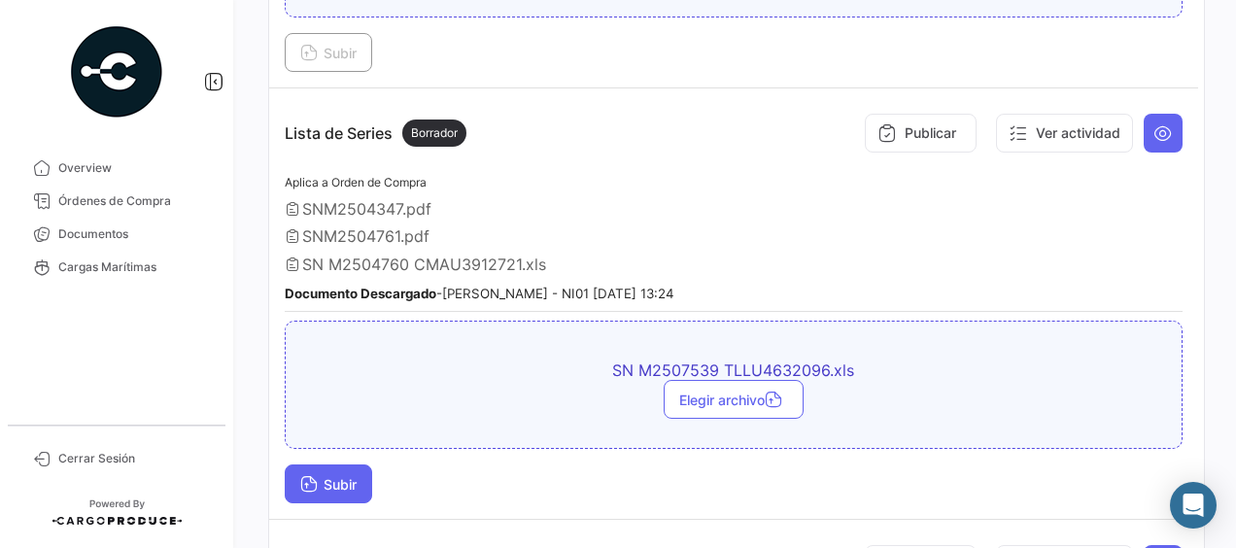
click at [342, 476] on span "Subir" at bounding box center [328, 484] width 56 height 17
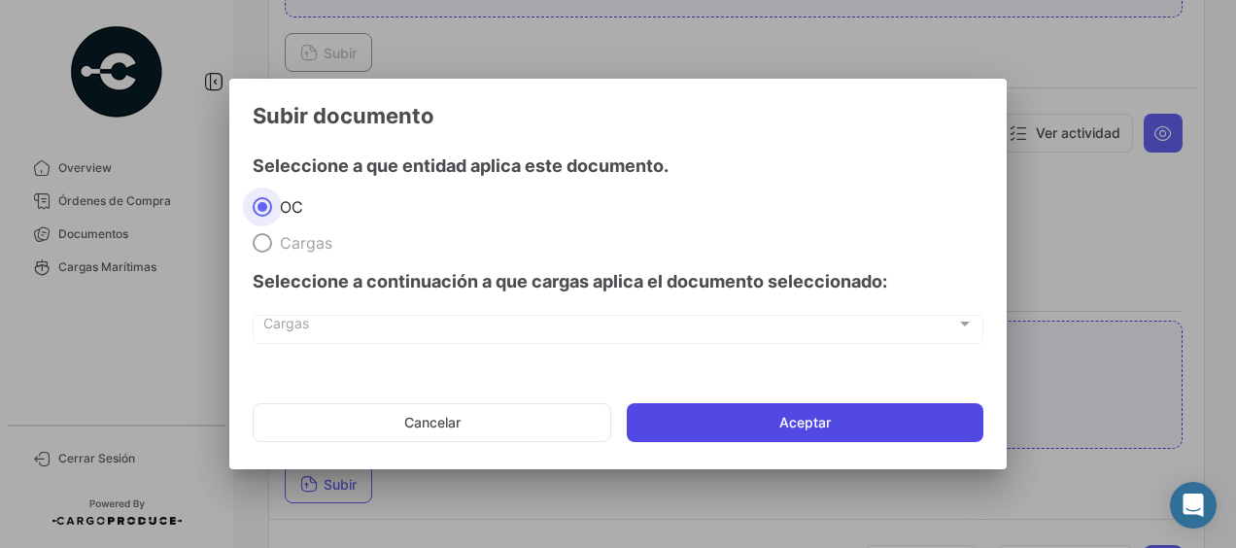
click at [754, 433] on button "Aceptar" at bounding box center [805, 422] width 357 height 39
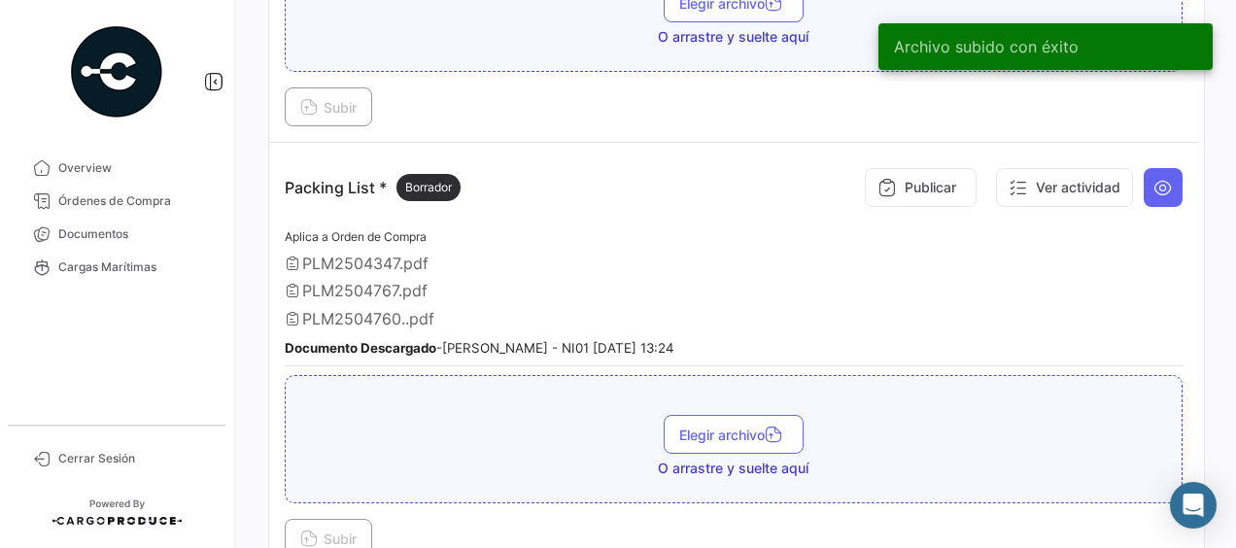
scroll to position [1944, 0]
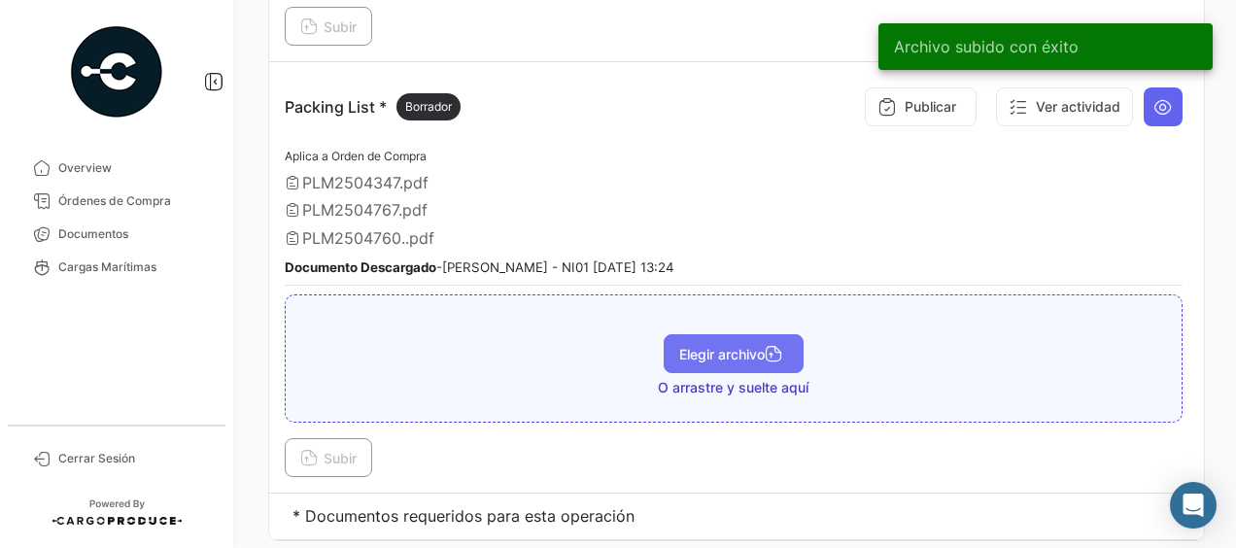
click at [731, 346] on span "Elegir archivo" at bounding box center [733, 354] width 109 height 17
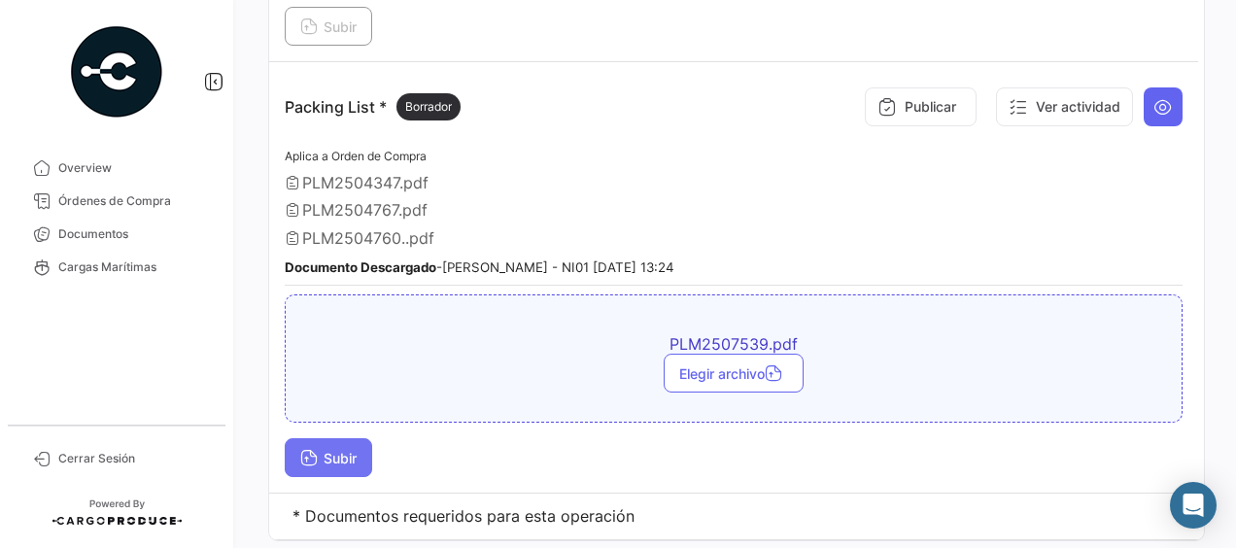
click at [310, 451] on icon at bounding box center [308, 459] width 17 height 17
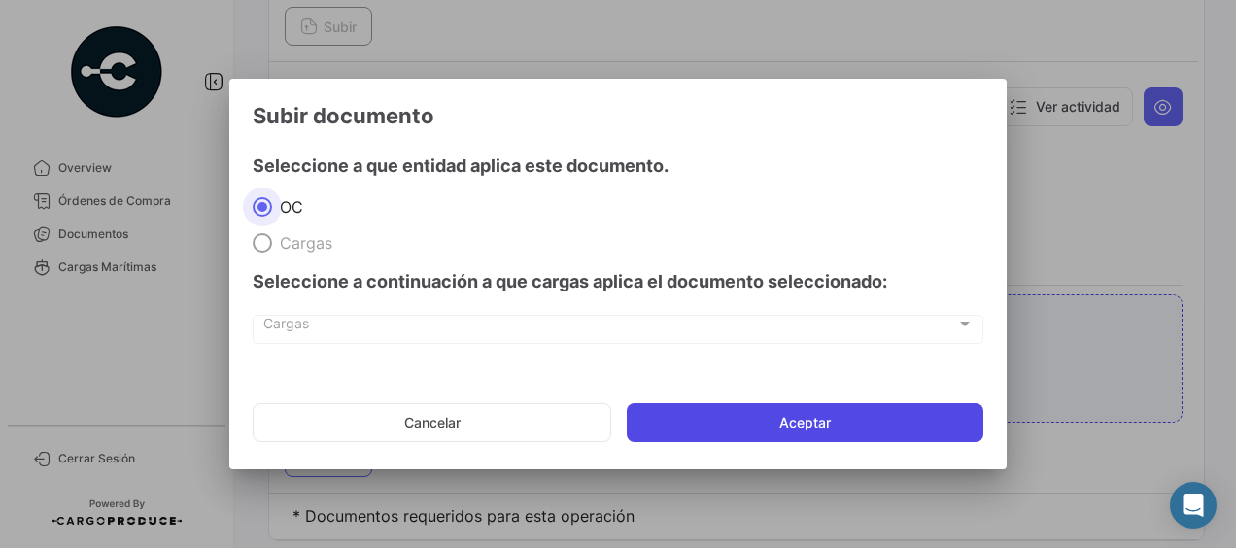
click at [664, 422] on button "Aceptar" at bounding box center [805, 422] width 357 height 39
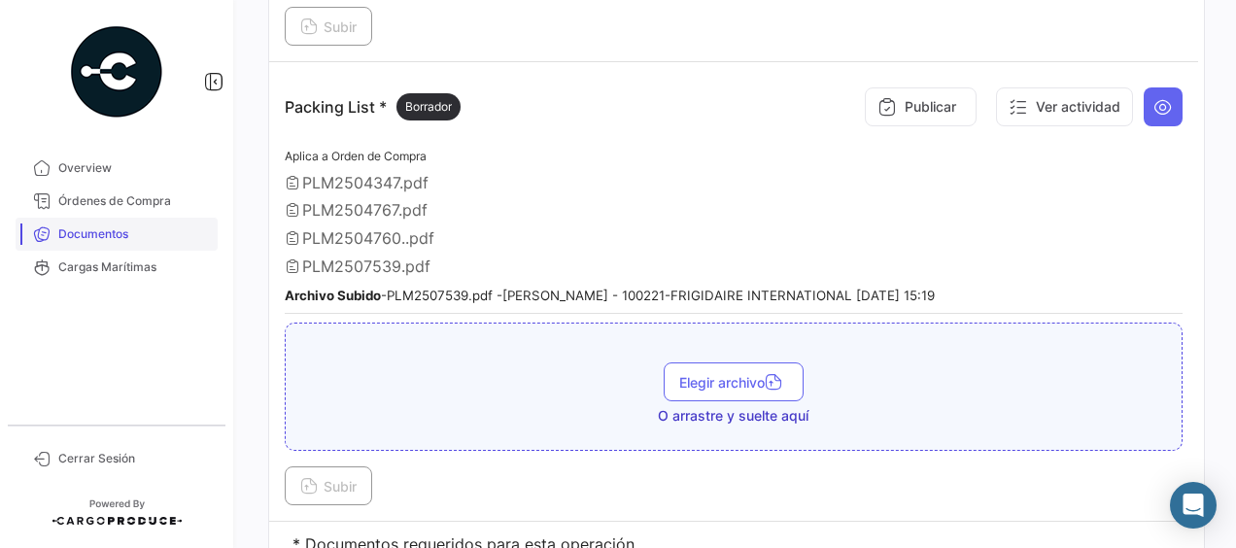
click at [121, 232] on span "Documentos" at bounding box center [134, 233] width 152 height 17
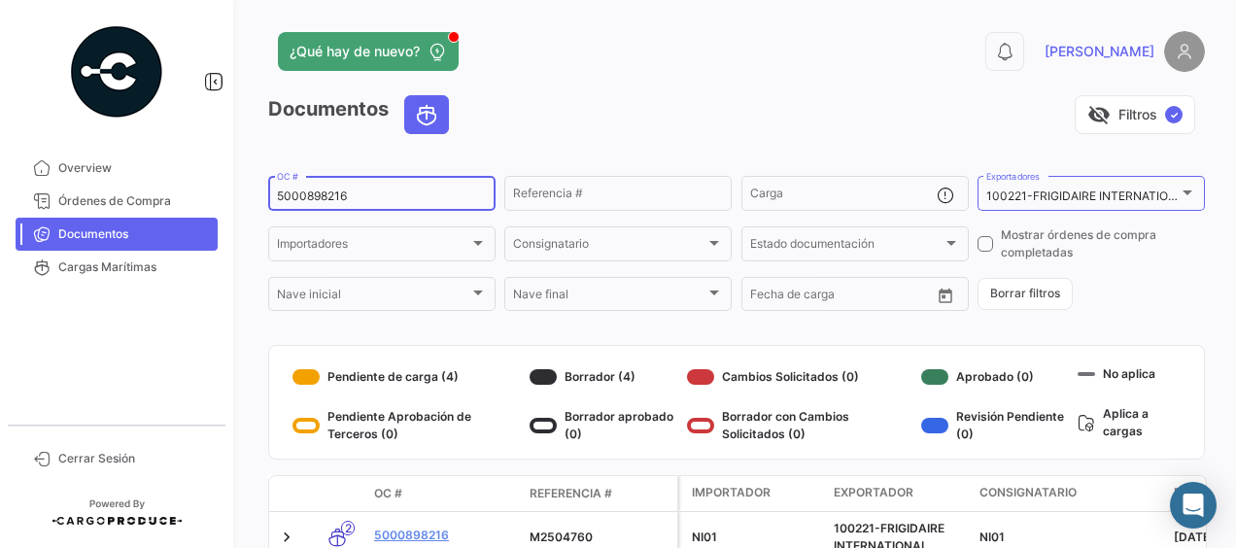
click at [391, 198] on input "5000898216" at bounding box center [382, 197] width 210 height 14
type input "5000898211"
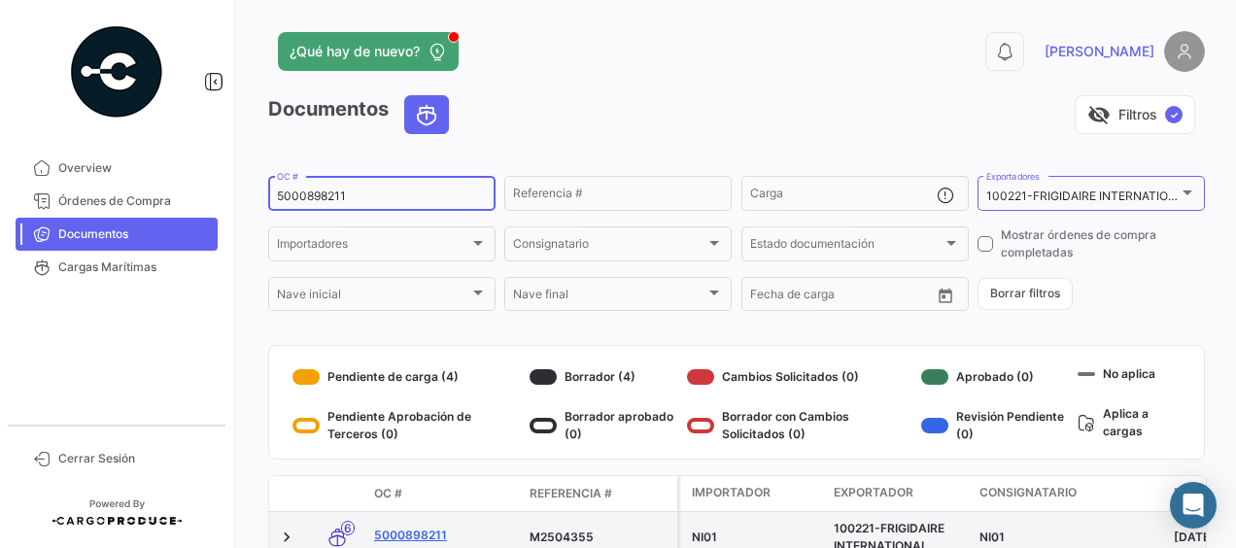
scroll to position [97, 0]
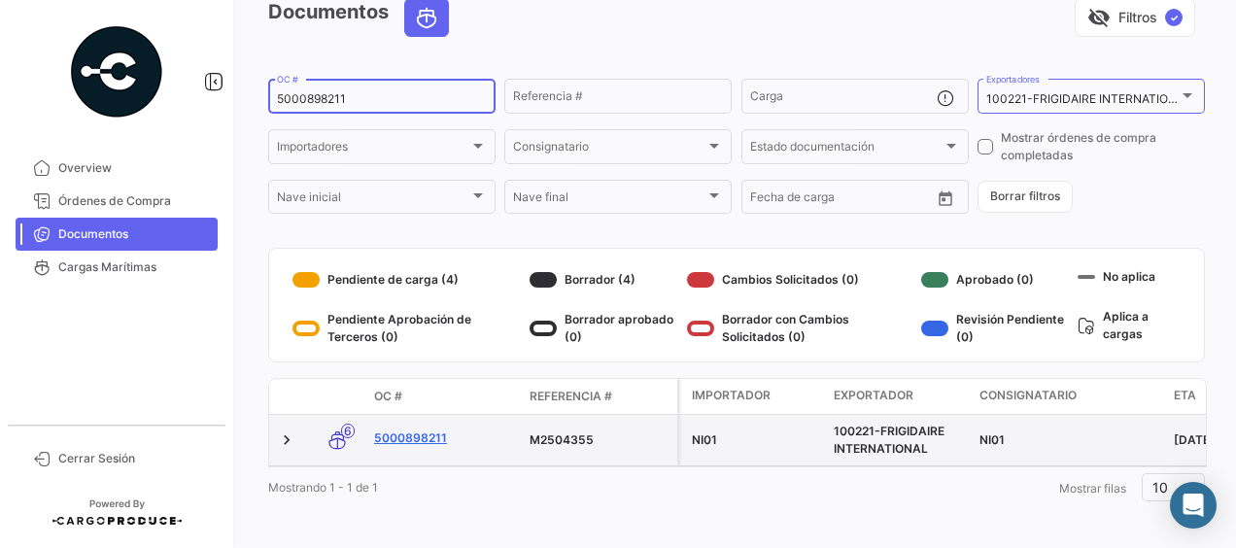
click at [423, 437] on link "5000898211" at bounding box center [444, 438] width 140 height 17
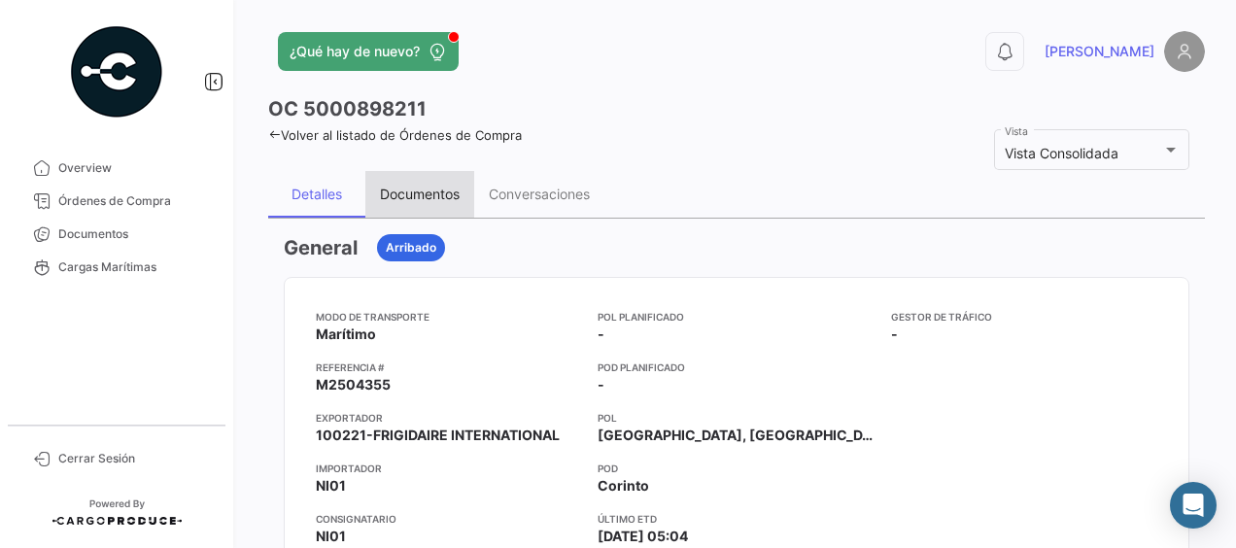
click at [447, 198] on div "Documentos" at bounding box center [420, 194] width 80 height 17
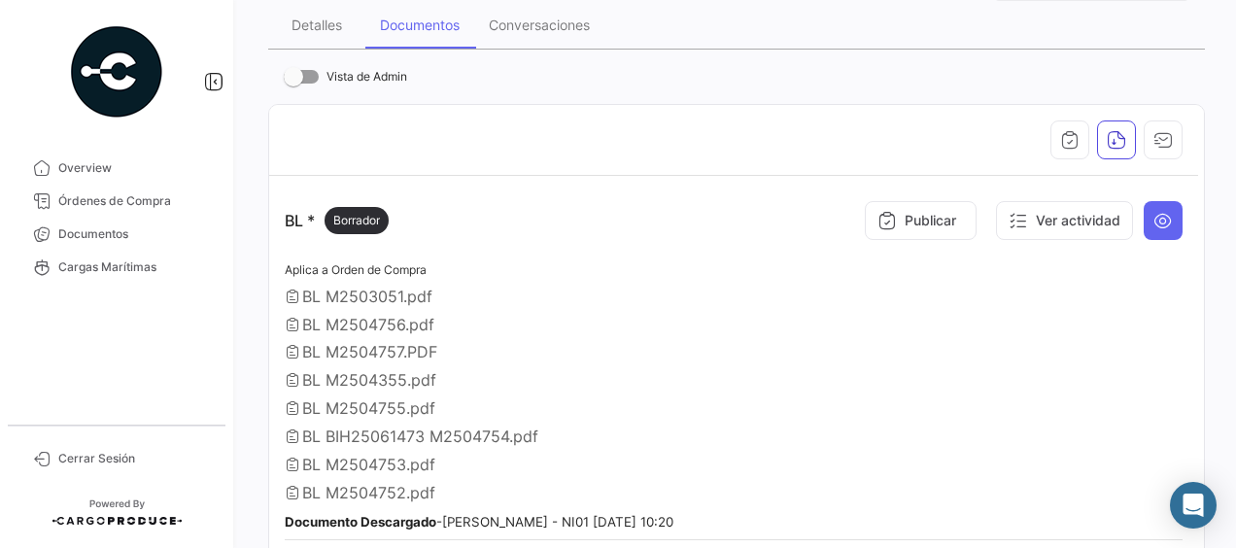
scroll to position [389, 0]
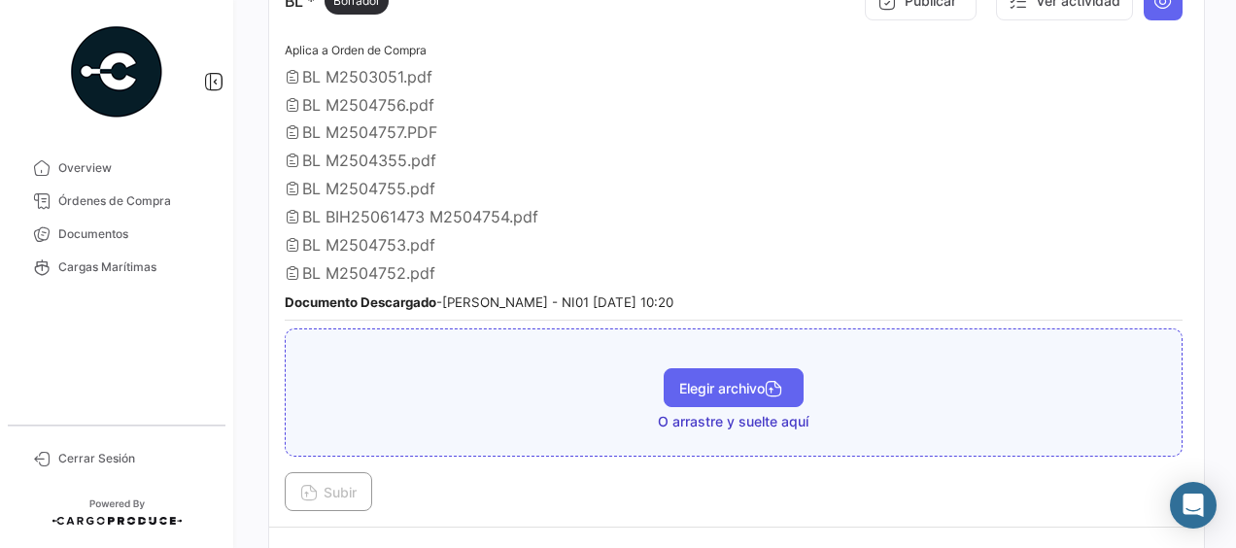
click at [743, 395] on button "Elegir archivo" at bounding box center [734, 387] width 140 height 39
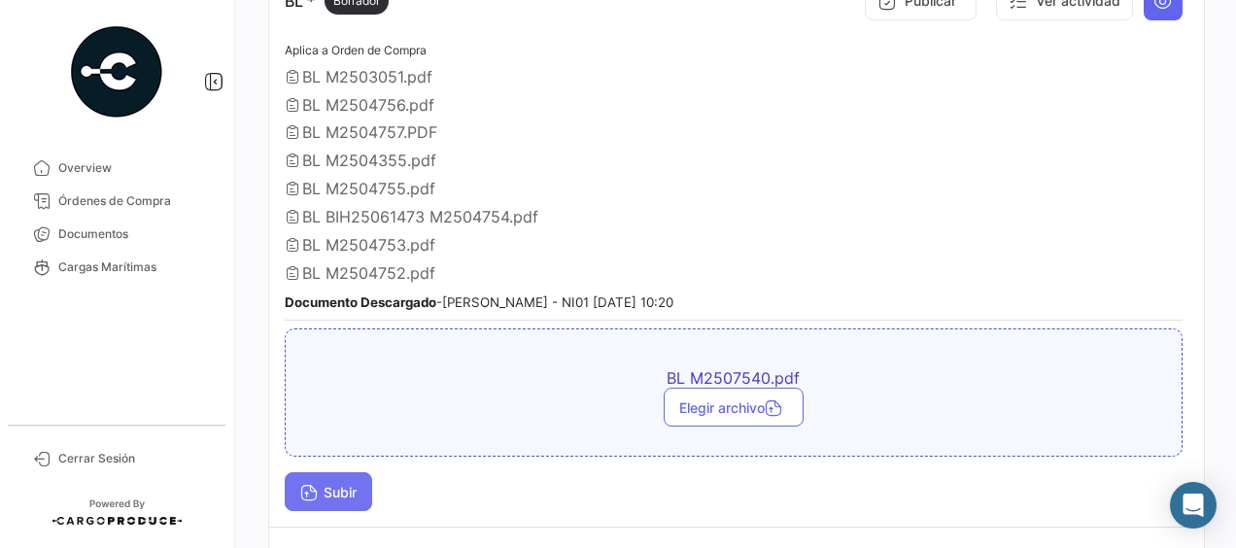
click at [342, 484] on span "Subir" at bounding box center [328, 492] width 56 height 17
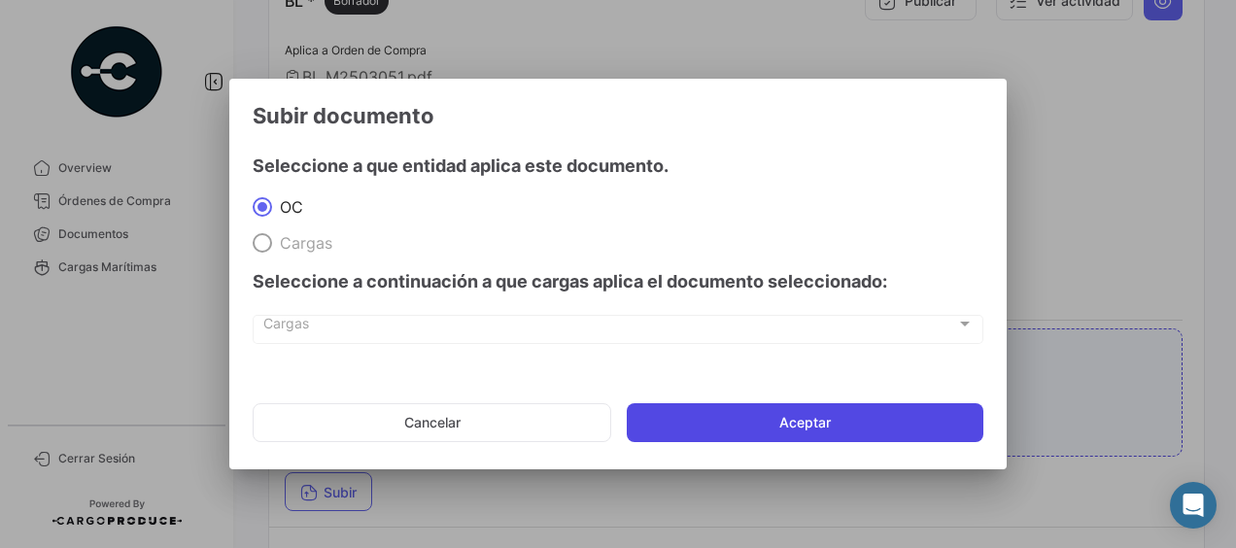
click at [690, 422] on button "Aceptar" at bounding box center [805, 422] width 357 height 39
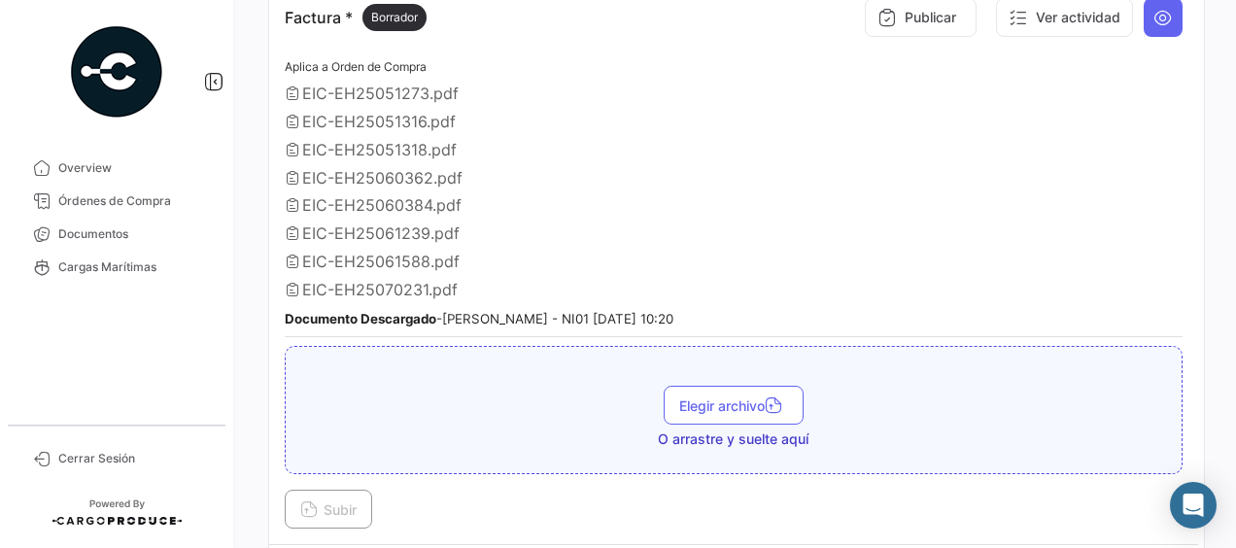
scroll to position [1263, 0]
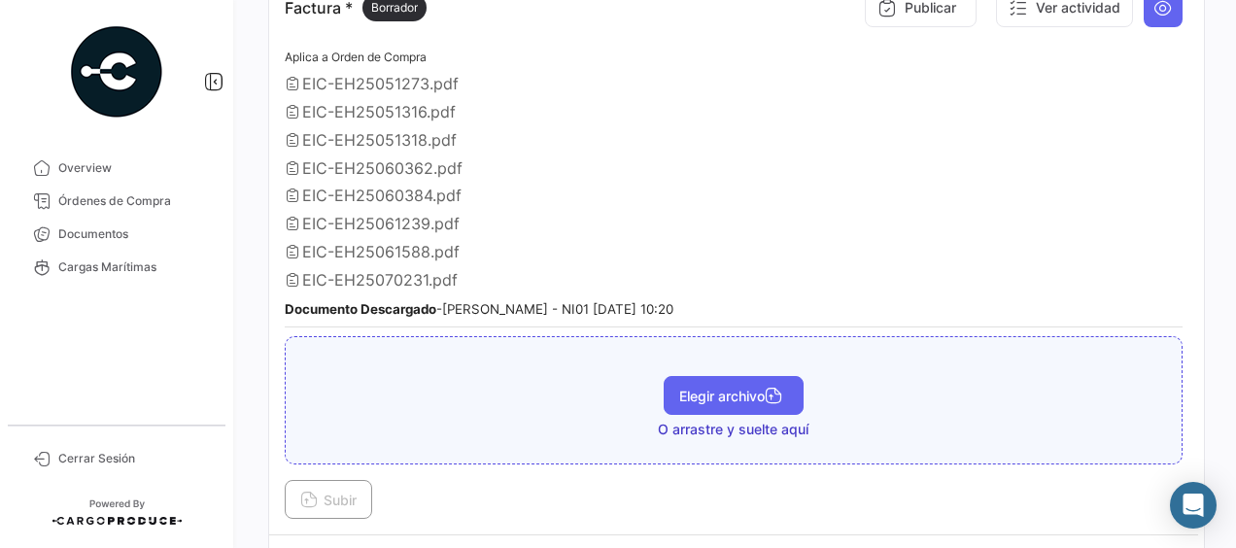
click at [713, 388] on span "Elegir archivo" at bounding box center [733, 396] width 109 height 17
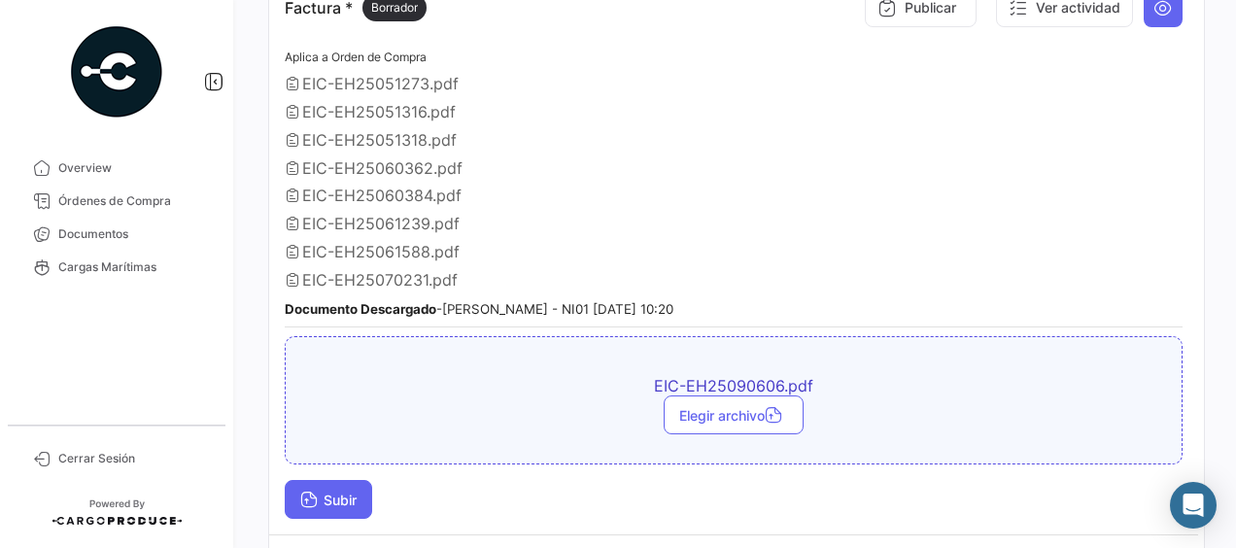
click at [323, 492] on span "Subir" at bounding box center [328, 500] width 56 height 17
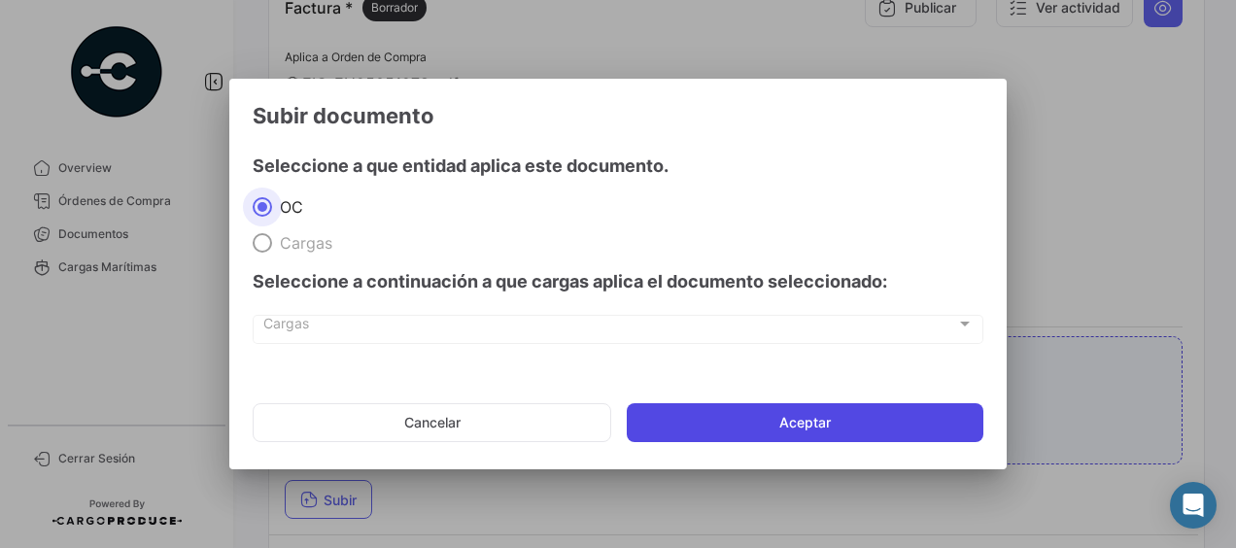
click at [700, 428] on button "Aceptar" at bounding box center [805, 422] width 357 height 39
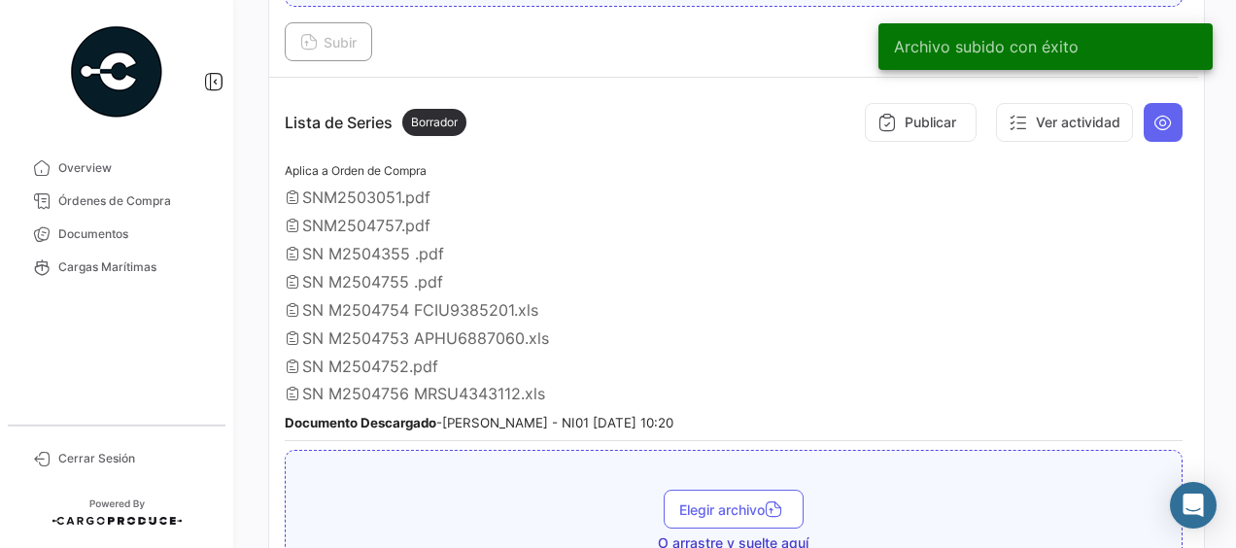
scroll to position [1846, 0]
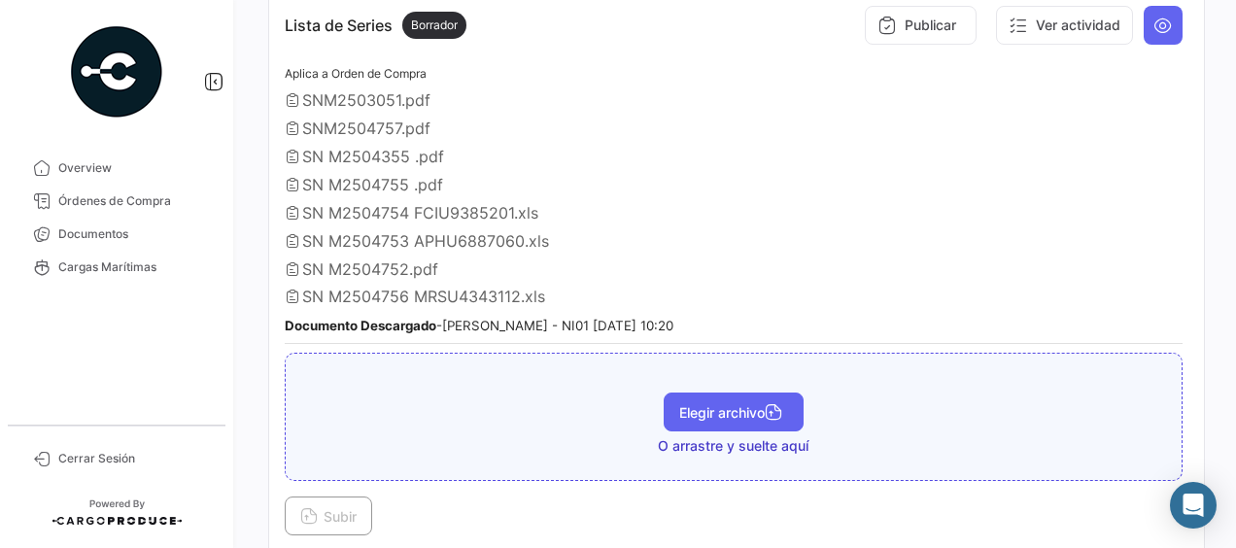
click at [692, 393] on button "Elegir archivo" at bounding box center [734, 412] width 140 height 39
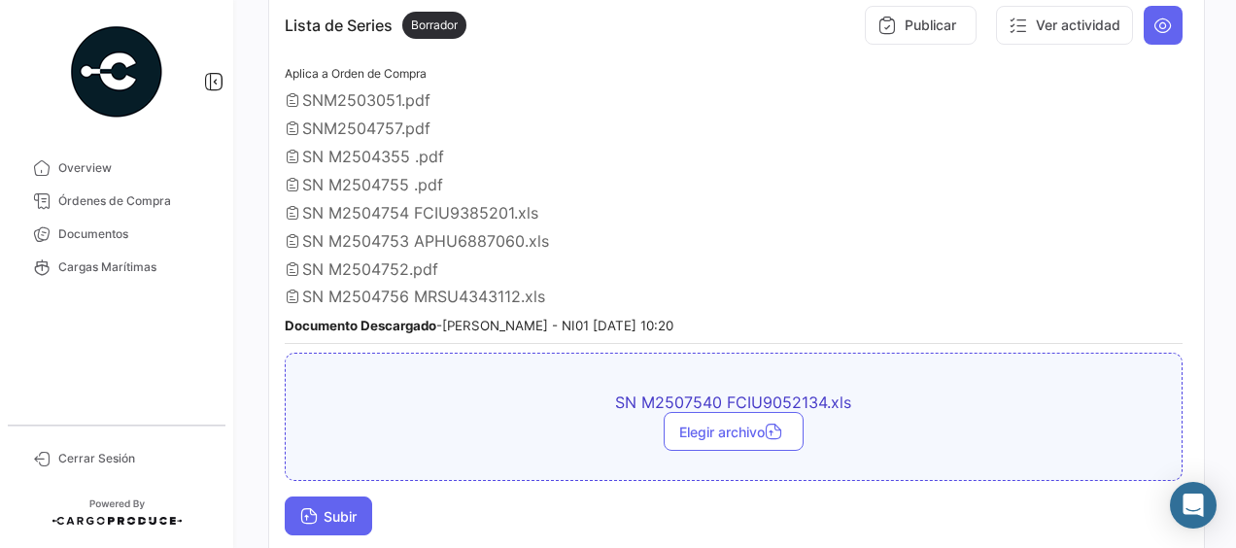
click at [334, 508] on span "Subir" at bounding box center [328, 516] width 56 height 17
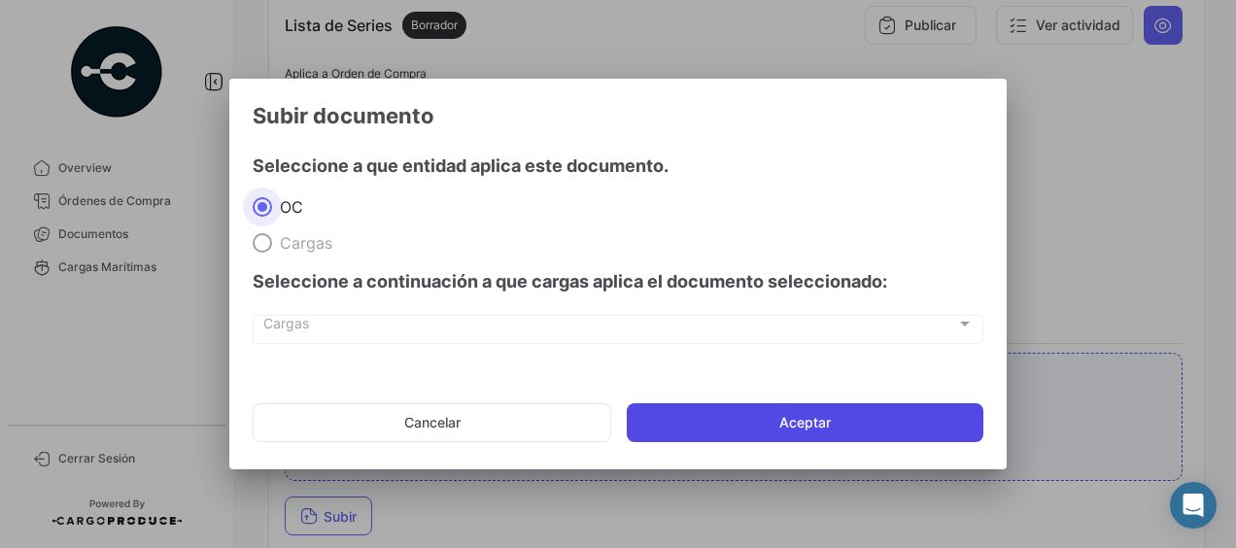
click at [735, 426] on button "Aceptar" at bounding box center [805, 422] width 357 height 39
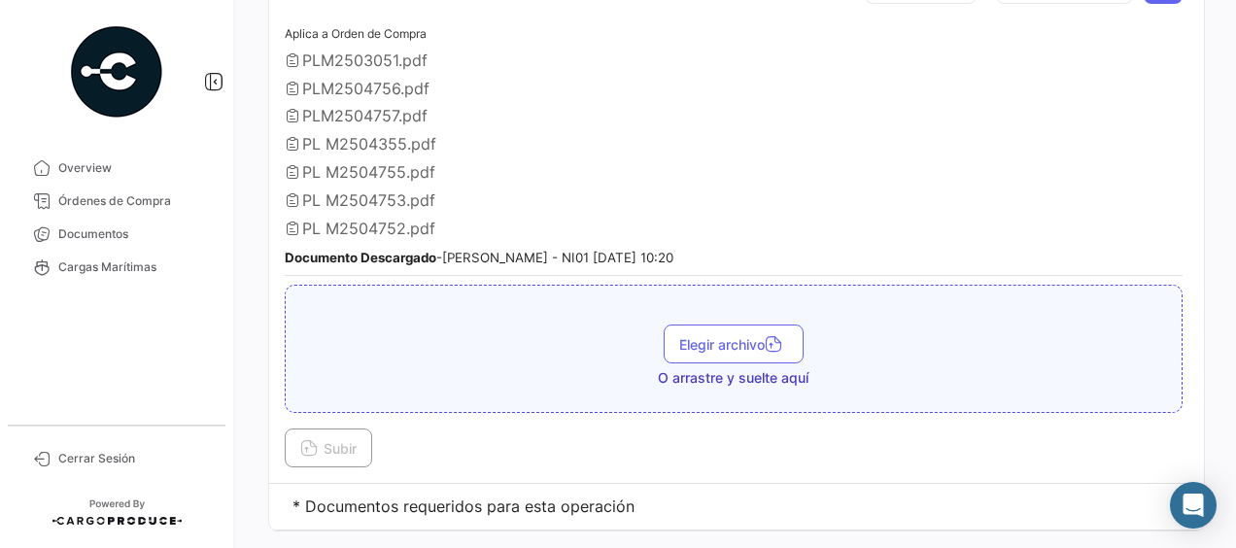
scroll to position [2508, 0]
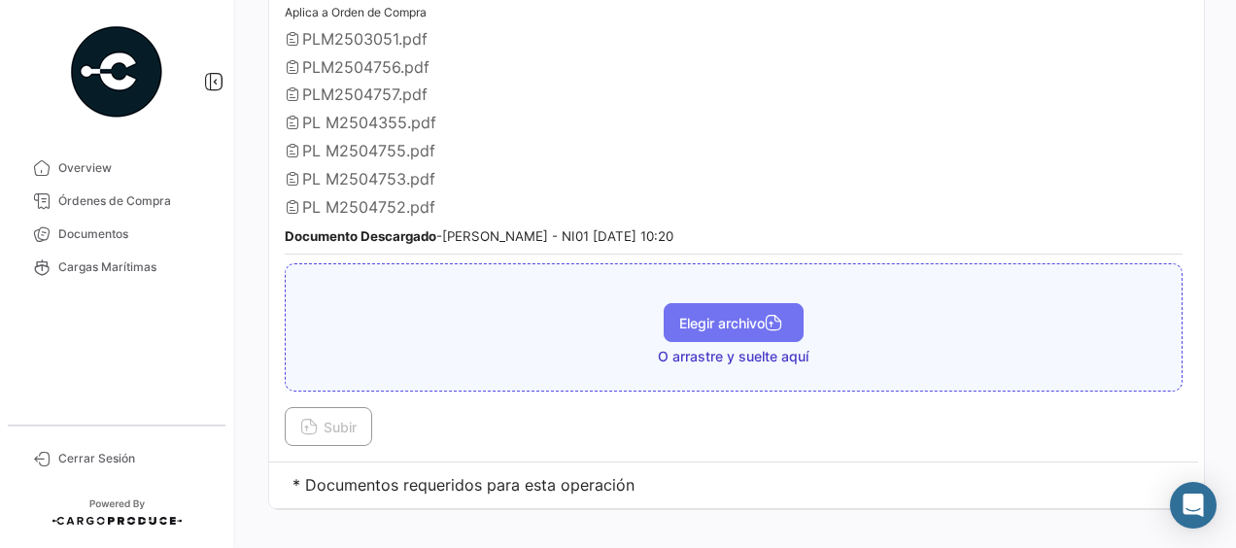
click at [726, 315] on span "Elegir archivo" at bounding box center [733, 323] width 109 height 17
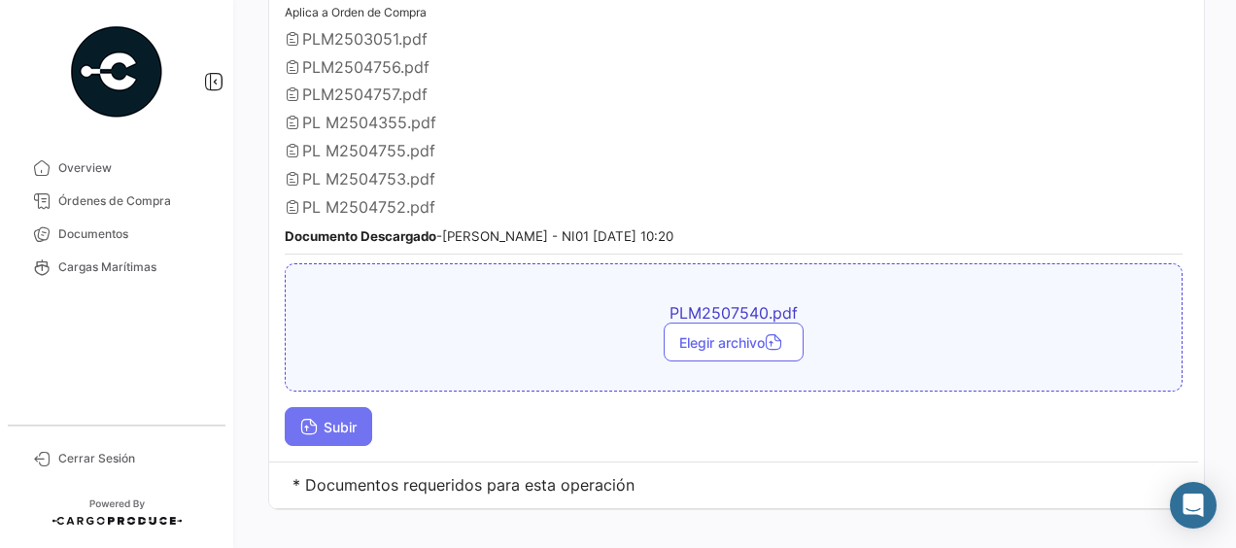
click at [325, 419] on span "Subir" at bounding box center [328, 427] width 56 height 17
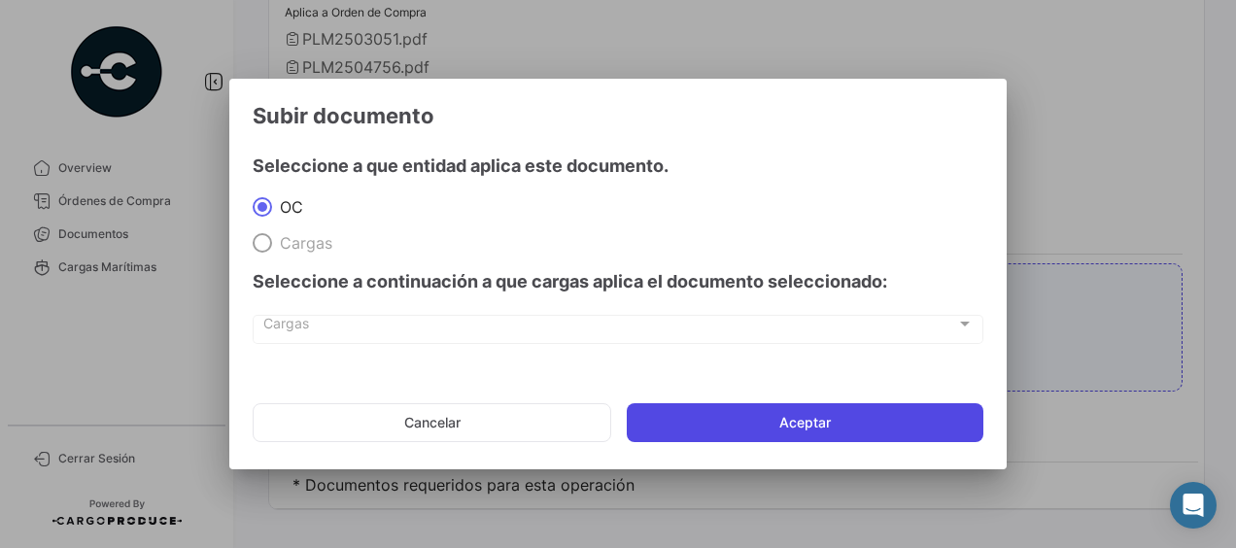
click at [816, 414] on button "Aceptar" at bounding box center [805, 422] width 357 height 39
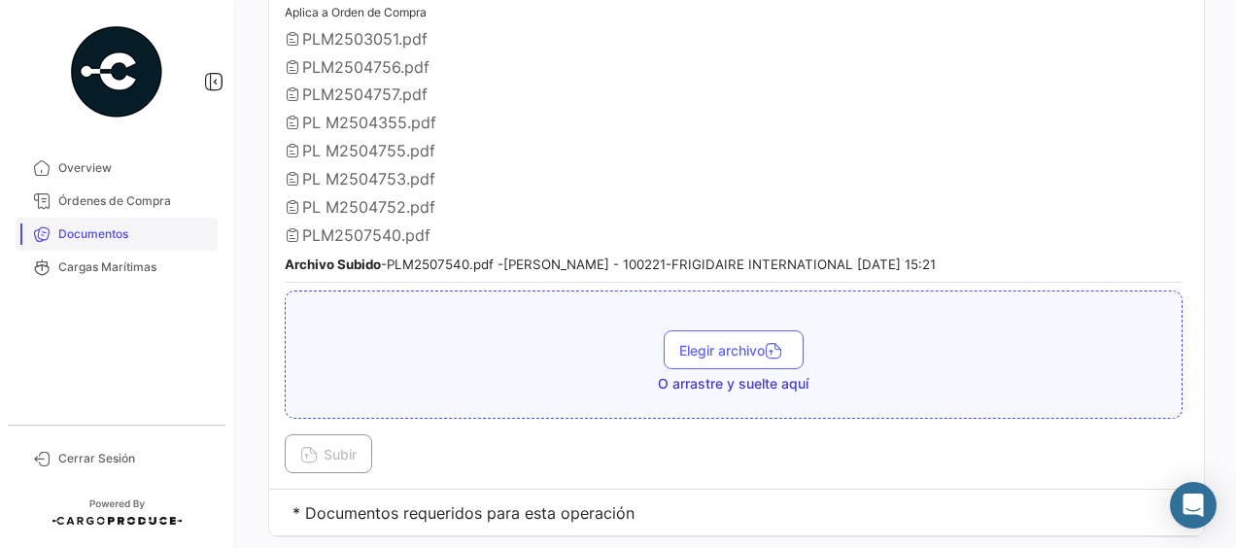
click at [118, 234] on span "Documentos" at bounding box center [134, 233] width 152 height 17
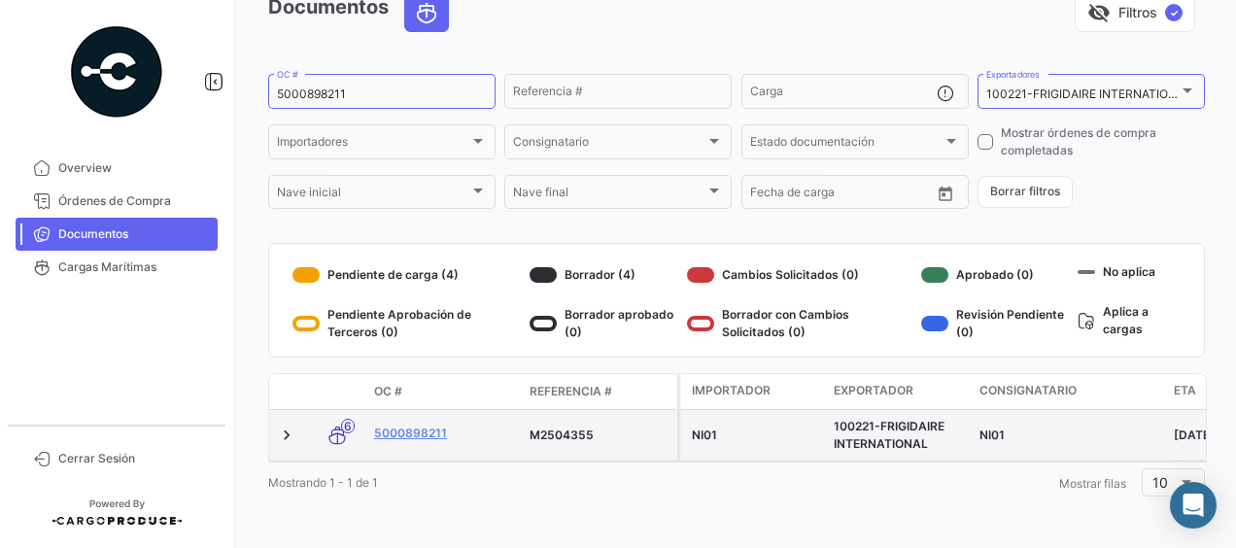
scroll to position [117, 0]
click at [431, 425] on link "5000898211" at bounding box center [444, 433] width 140 height 17
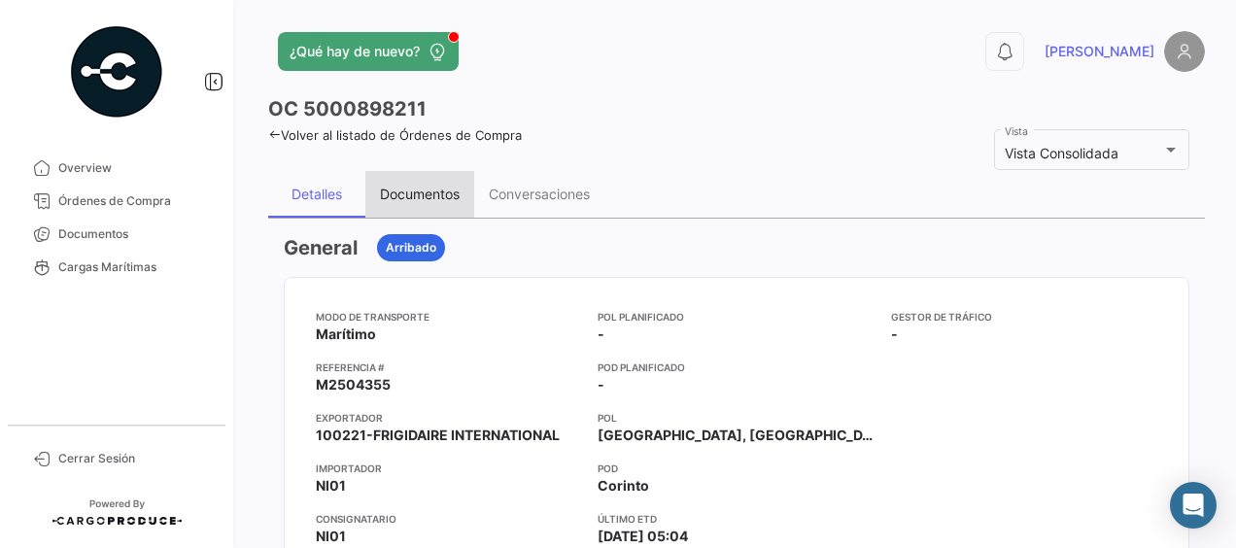
click at [434, 201] on div "Documentos" at bounding box center [419, 194] width 109 height 47
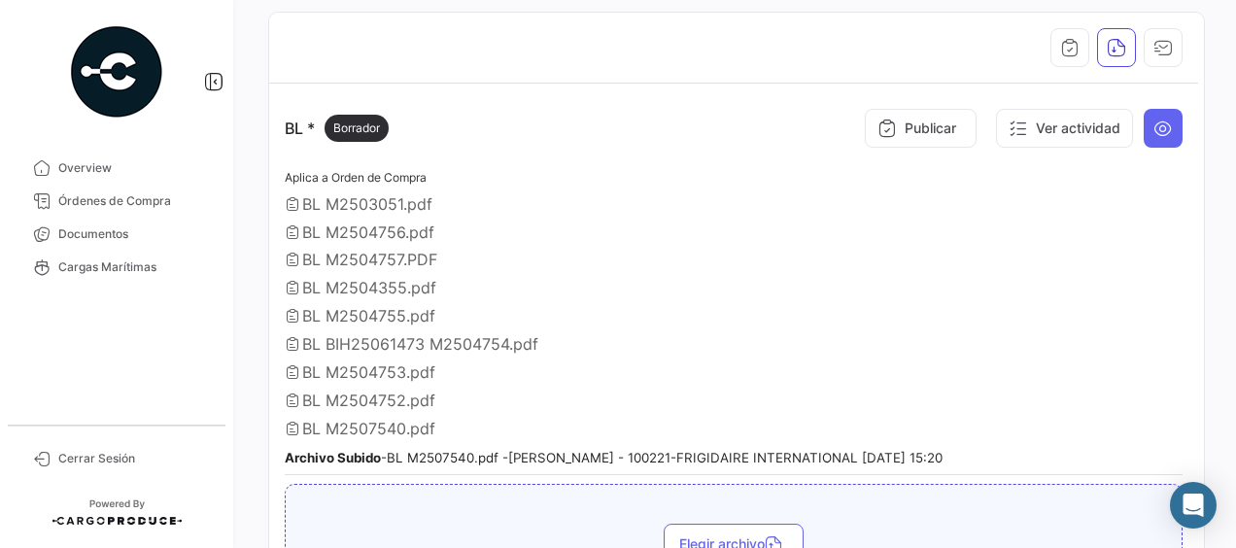
scroll to position [292, 0]
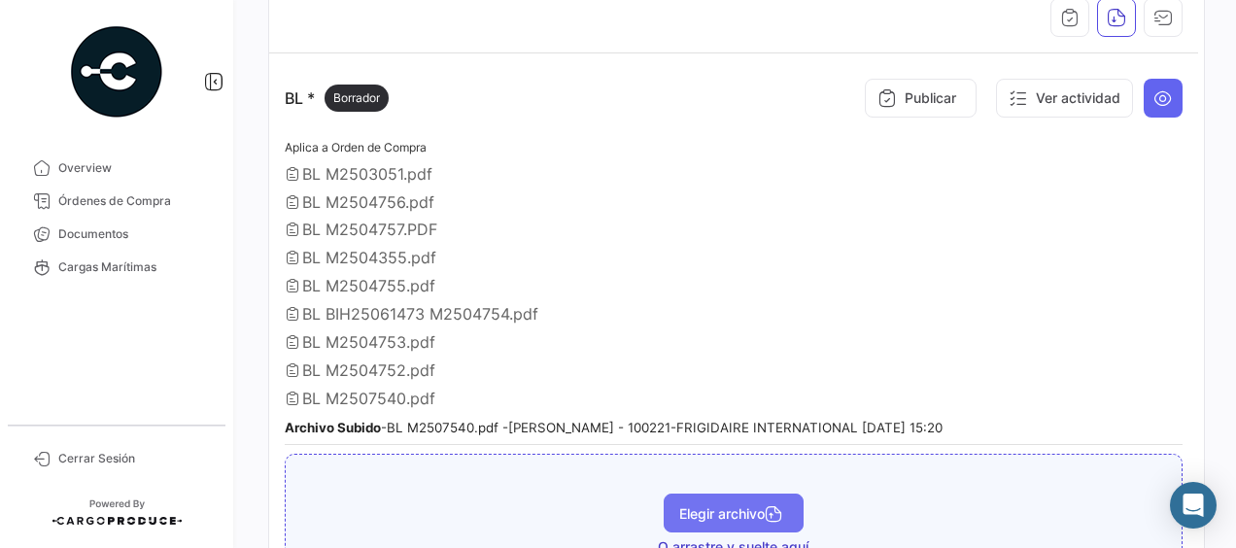
click at [679, 505] on span "Elegir archivo" at bounding box center [733, 513] width 109 height 17
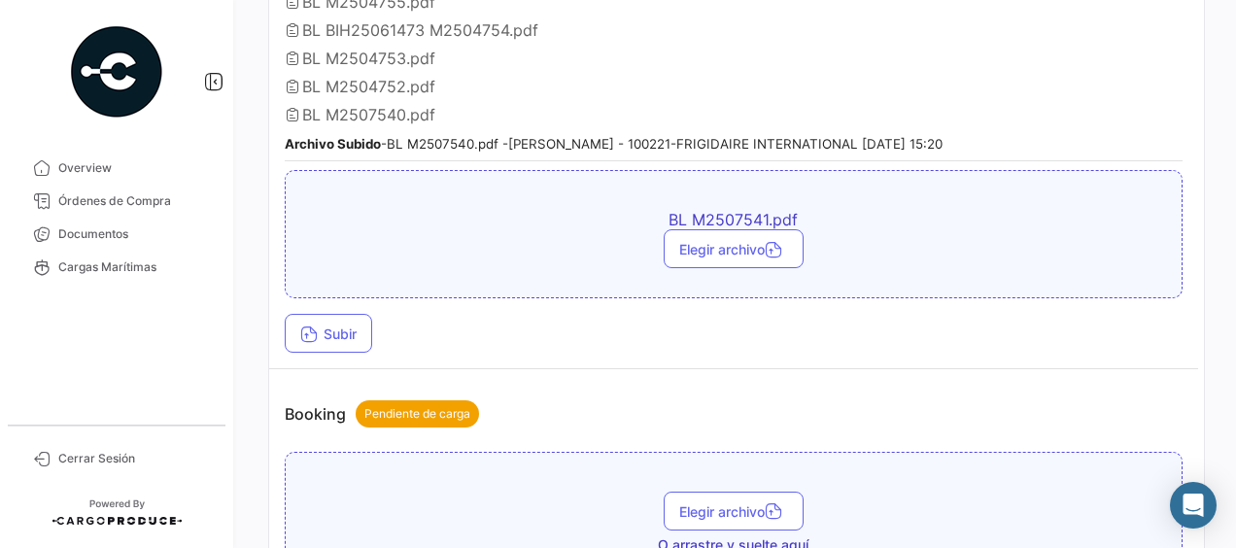
scroll to position [583, 0]
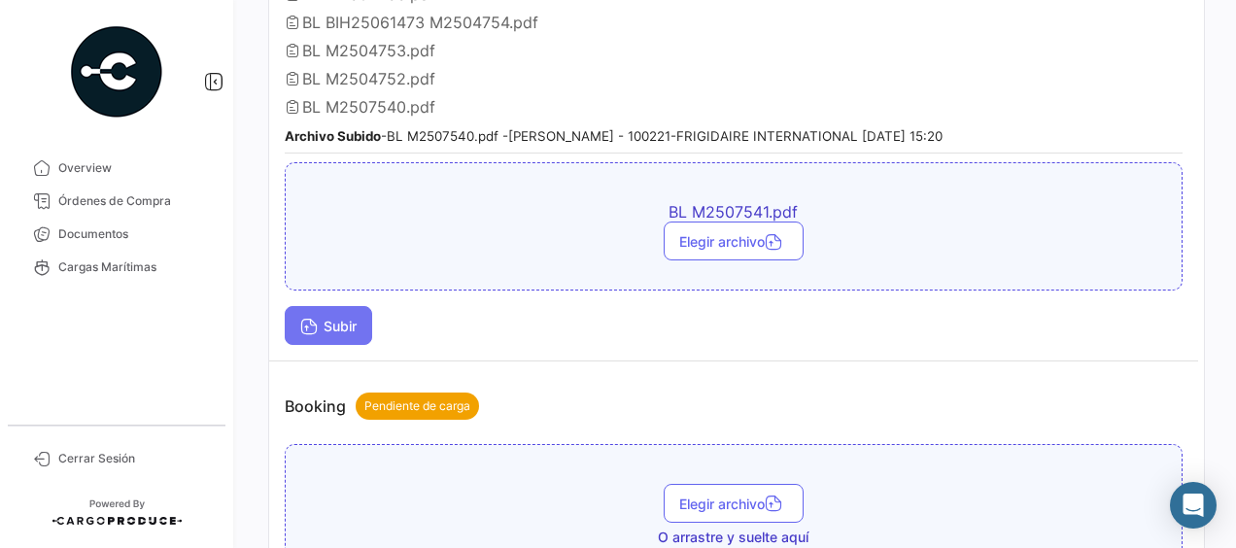
click at [335, 323] on span "Subir" at bounding box center [328, 326] width 56 height 17
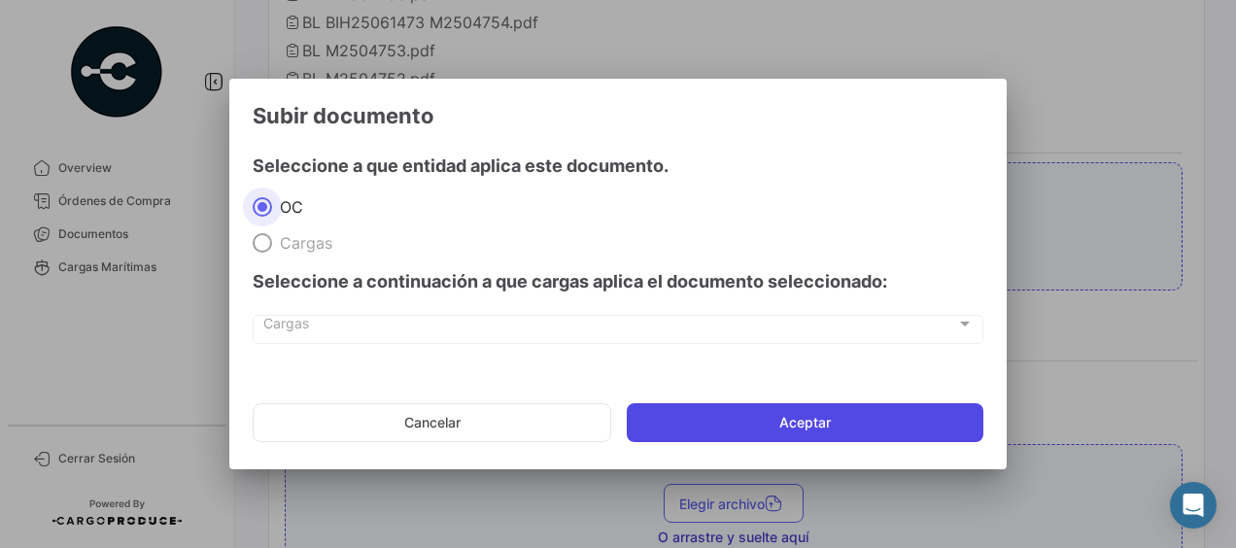
click at [731, 419] on button "Aceptar" at bounding box center [805, 422] width 357 height 39
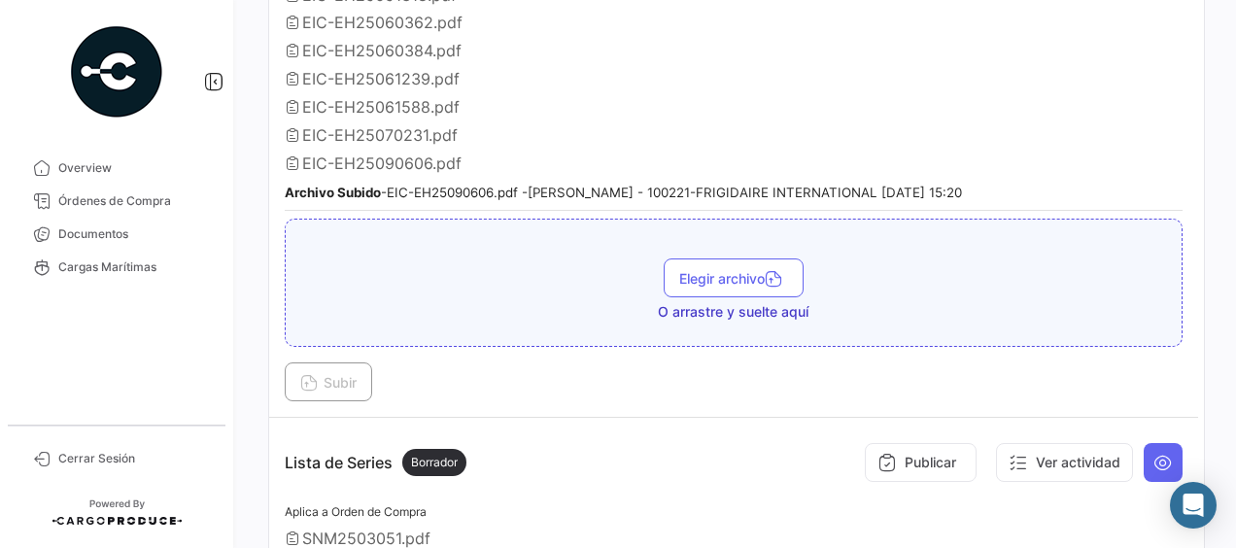
scroll to position [1458, 0]
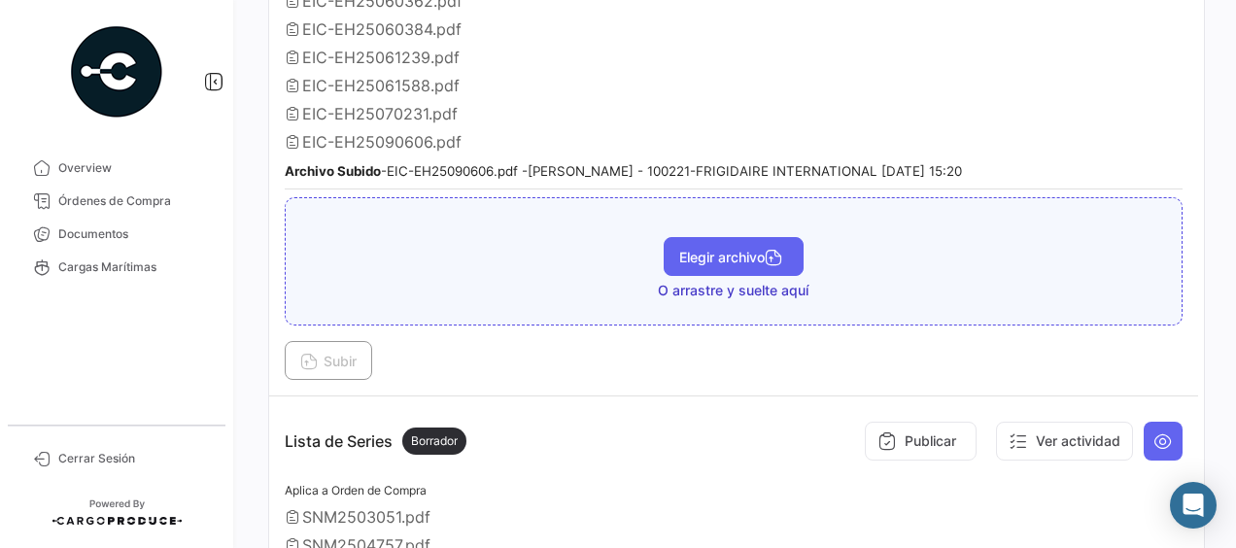
click at [723, 249] on span "Elegir archivo" at bounding box center [733, 257] width 109 height 17
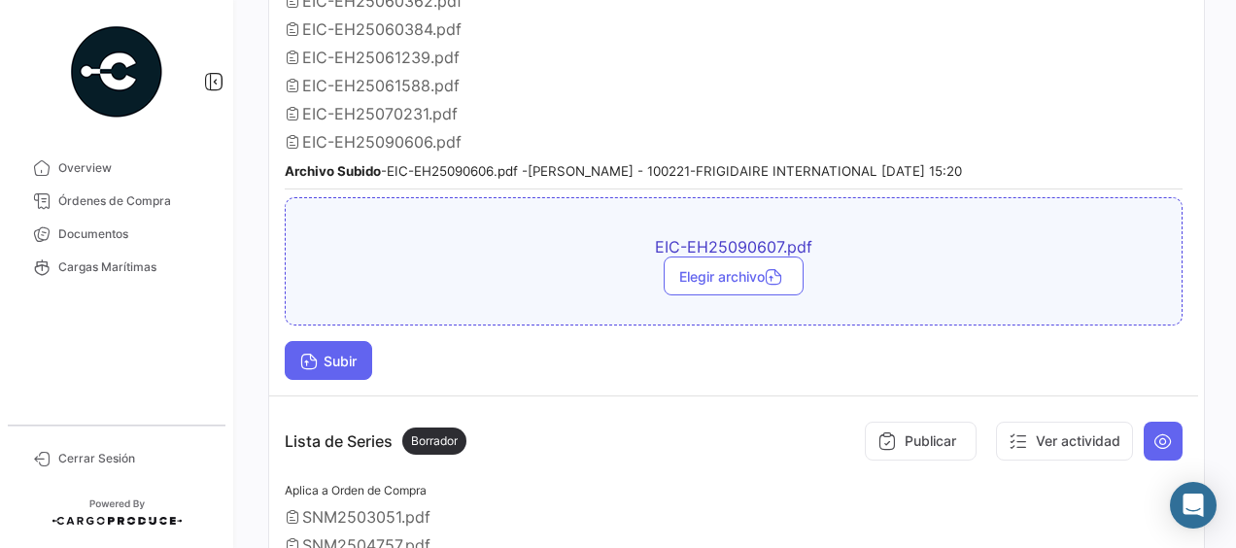
click at [339, 353] on span "Subir" at bounding box center [328, 361] width 56 height 17
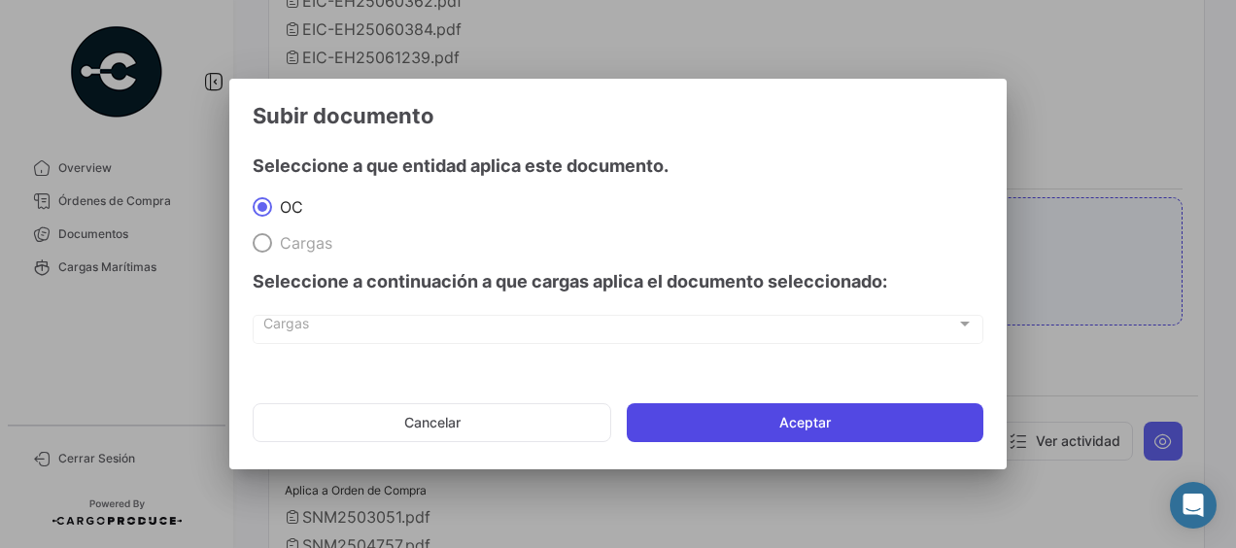
click at [758, 414] on button "Aceptar" at bounding box center [805, 422] width 357 height 39
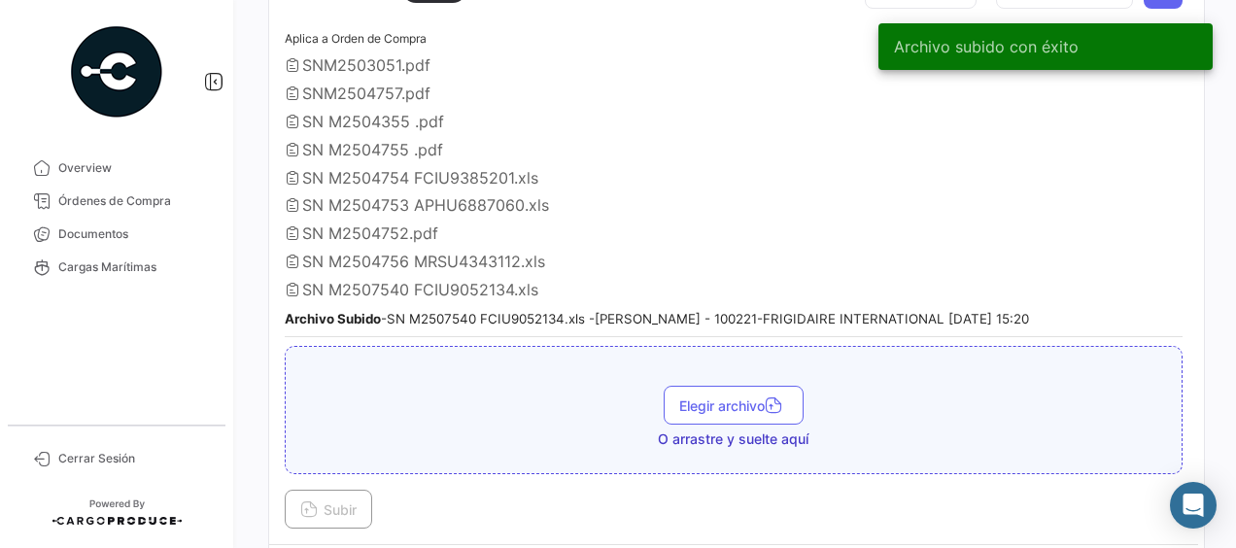
scroll to position [1944, 0]
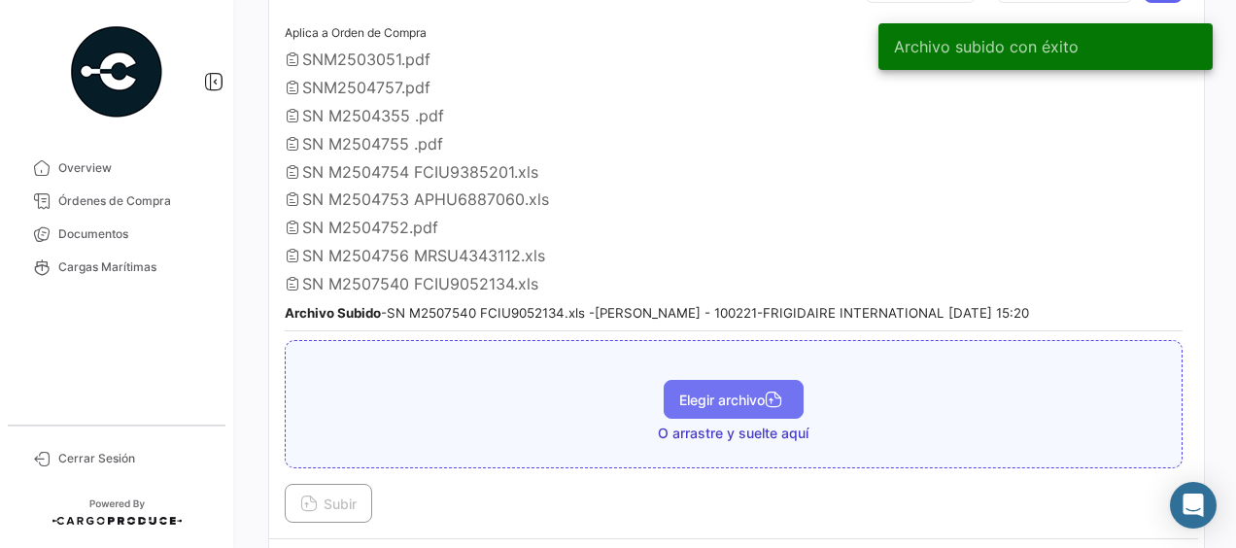
click at [692, 380] on button "Elegir archivo" at bounding box center [734, 399] width 140 height 39
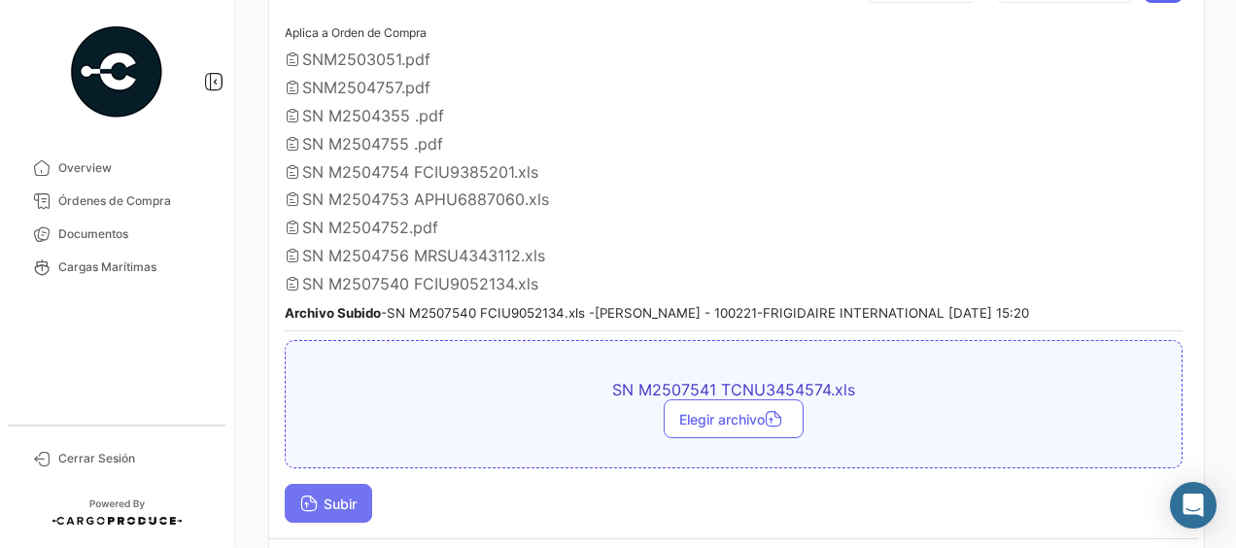
click at [343, 496] on span "Subir" at bounding box center [328, 504] width 56 height 17
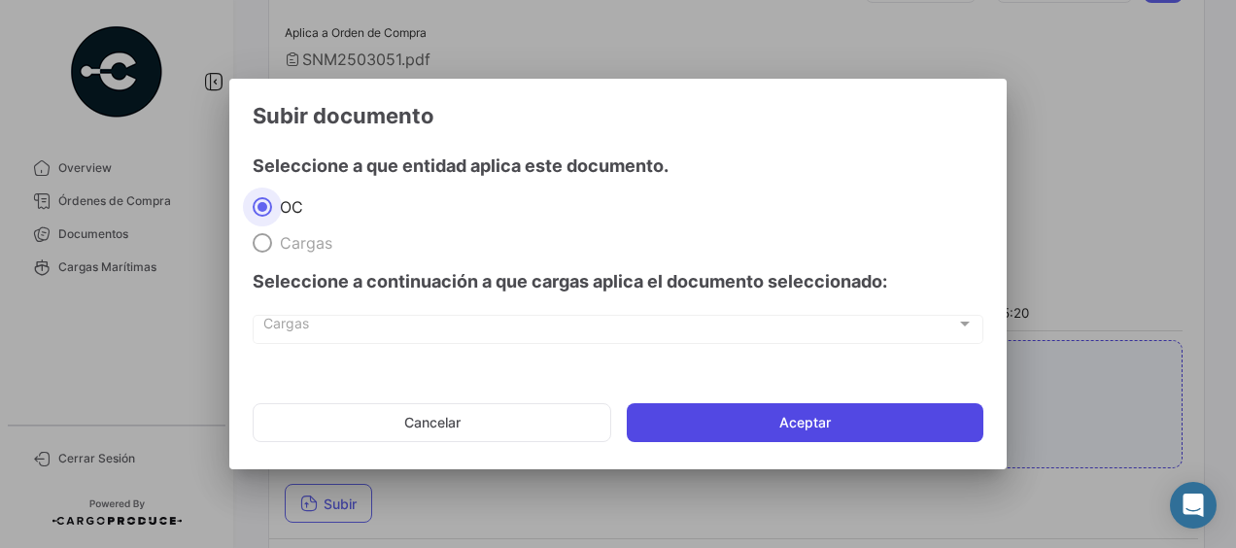
click at [770, 419] on button "Aceptar" at bounding box center [805, 422] width 357 height 39
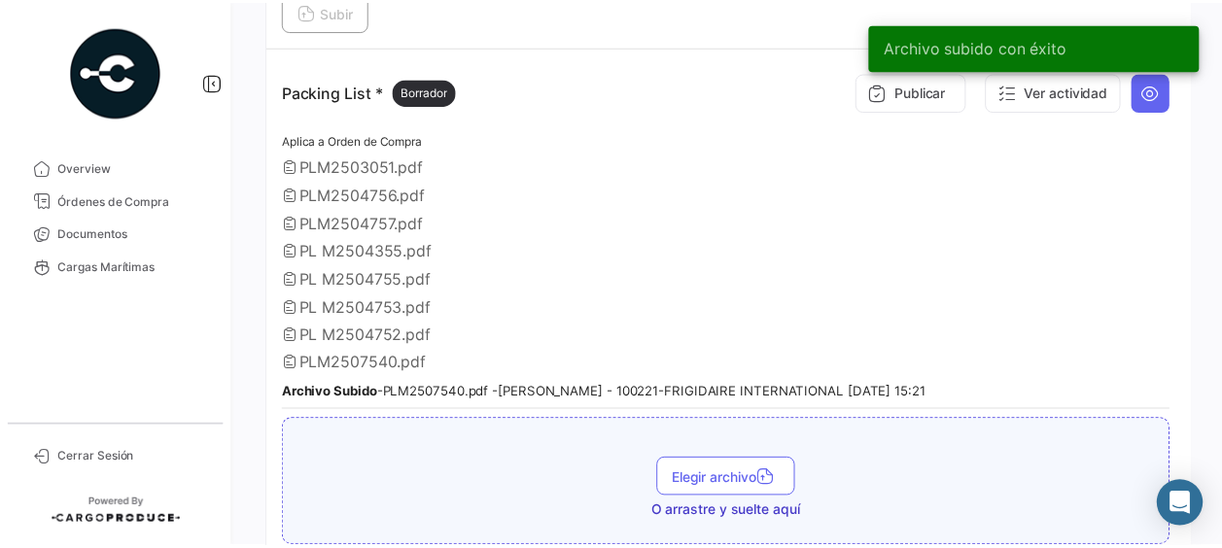
scroll to position [2618, 0]
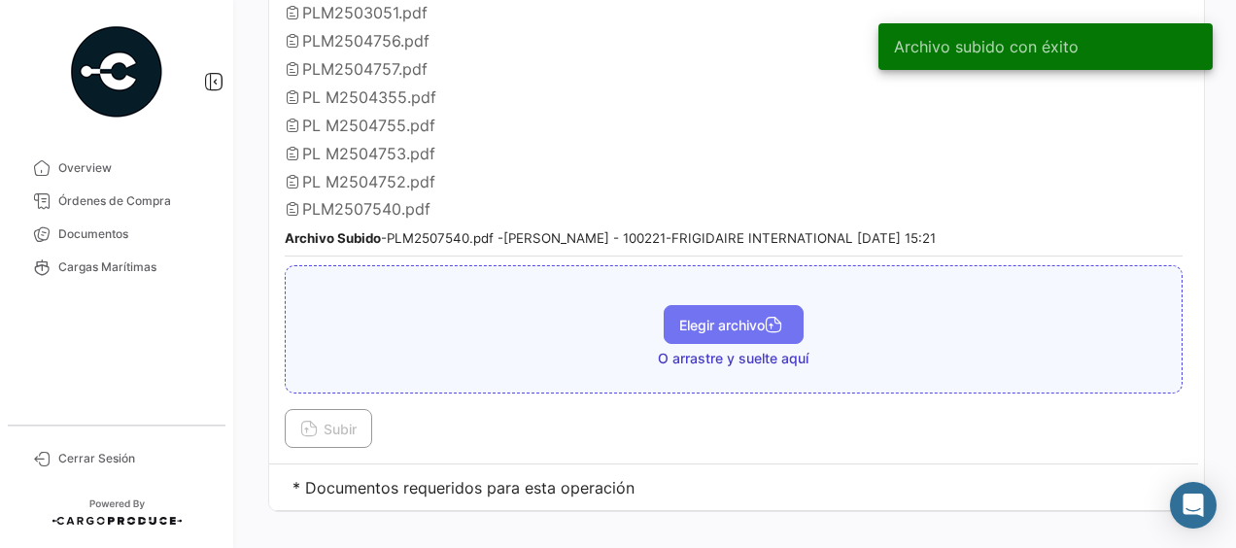
click at [702, 317] on span "Elegir archivo" at bounding box center [733, 325] width 109 height 17
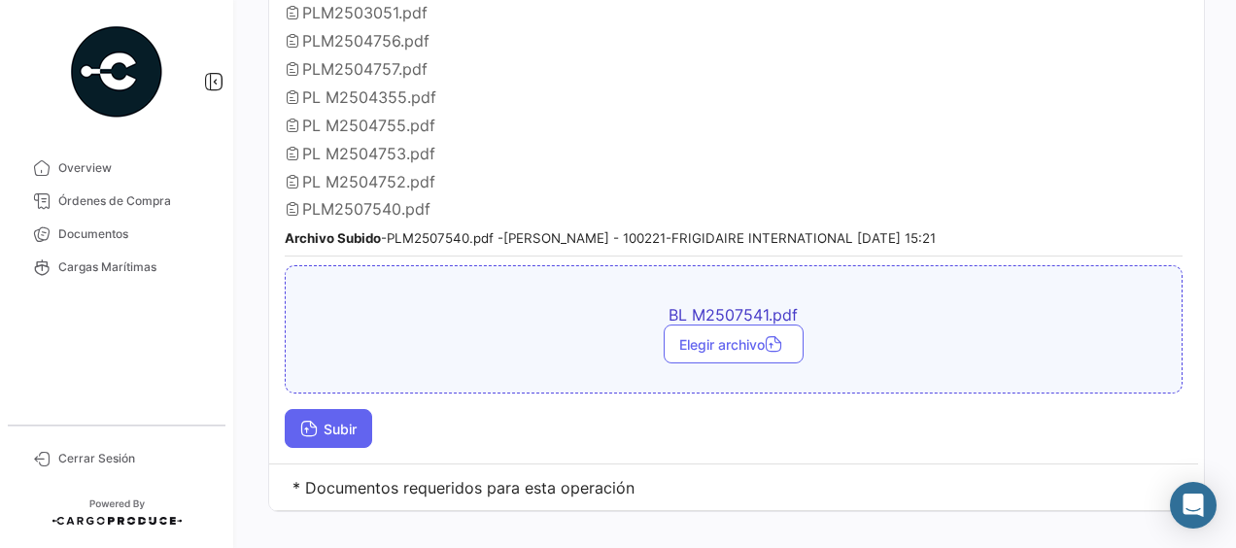
click at [348, 421] on span "Subir" at bounding box center [328, 429] width 56 height 17
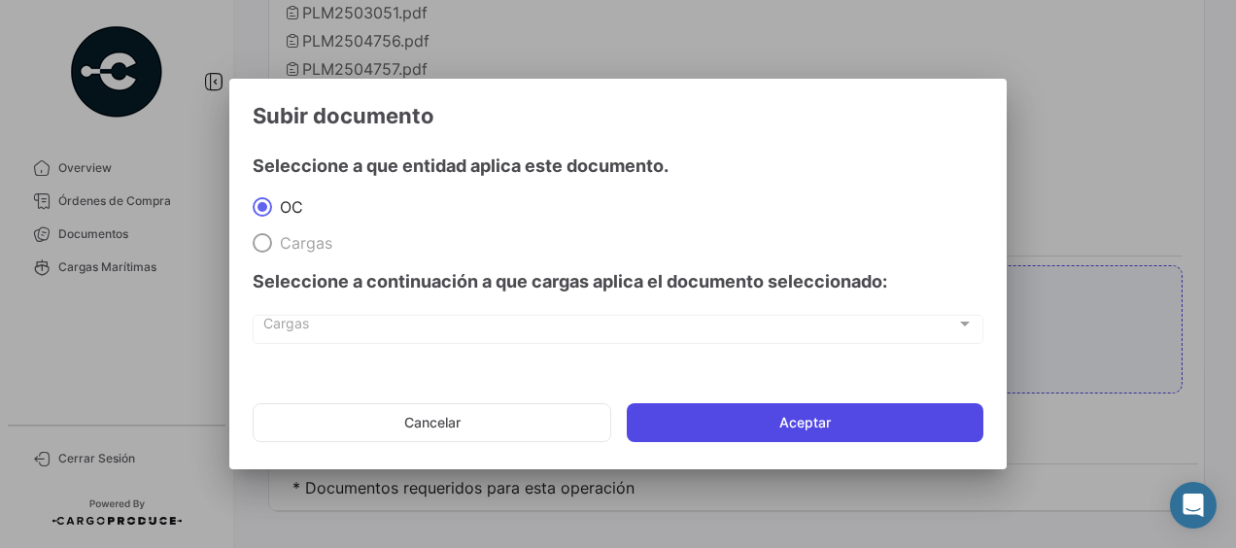
click at [682, 426] on button "Aceptar" at bounding box center [805, 422] width 357 height 39
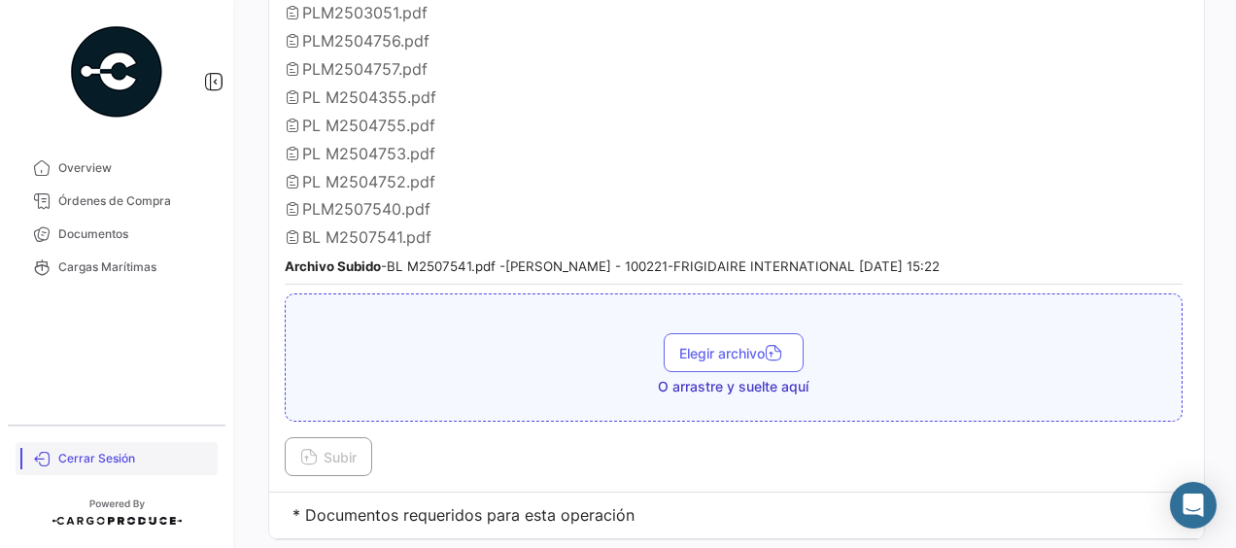
click at [67, 455] on span "Cerrar Sesión" at bounding box center [134, 458] width 152 height 17
